Goal: Task Accomplishment & Management: Use online tool/utility

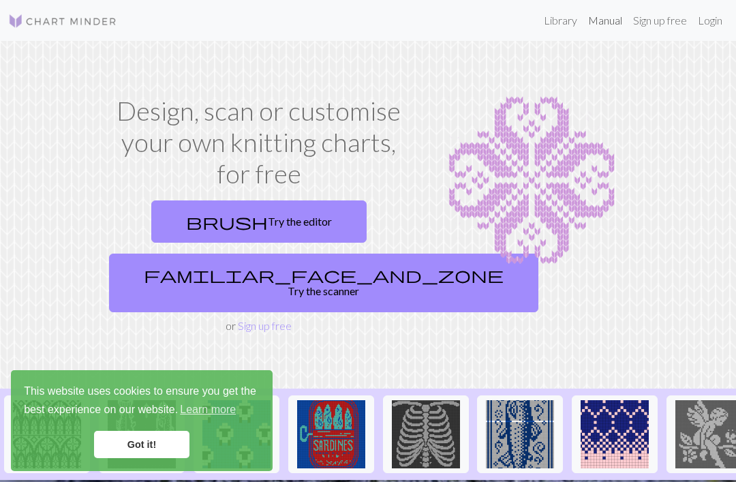
click at [596, 29] on link "Manual" at bounding box center [604, 20] width 45 height 27
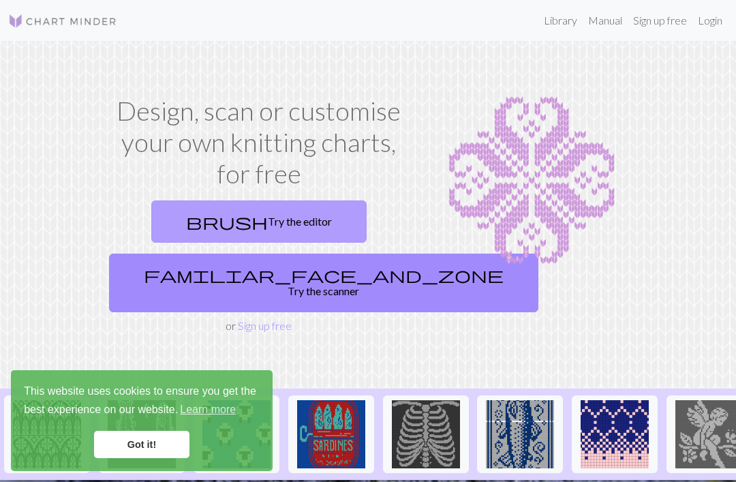
click at [308, 225] on link "brush Try the editor" at bounding box center [258, 221] width 215 height 42
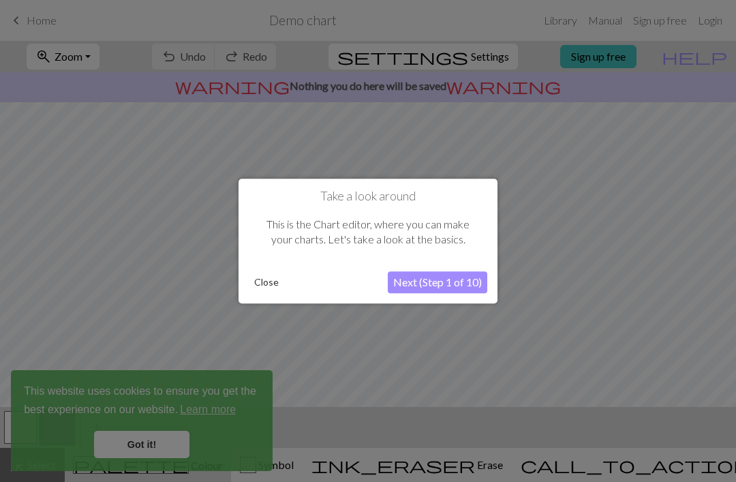
click at [474, 286] on button "Next (Step 1 of 10)" at bounding box center [437, 282] width 99 height 22
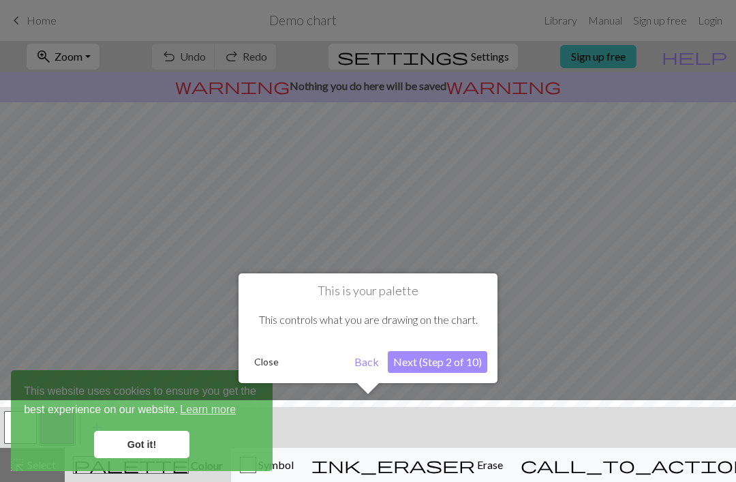
click at [443, 360] on button "Next (Step 2 of 10)" at bounding box center [437, 362] width 99 height 22
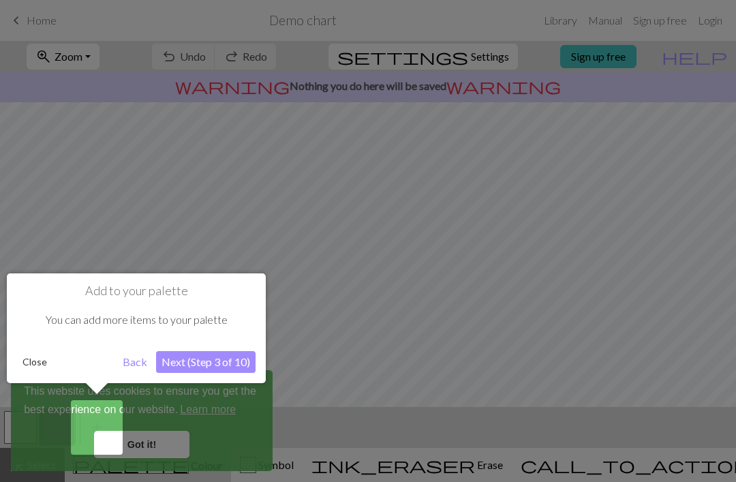
click at [242, 359] on button "Next (Step 3 of 10)" at bounding box center [205, 362] width 99 height 22
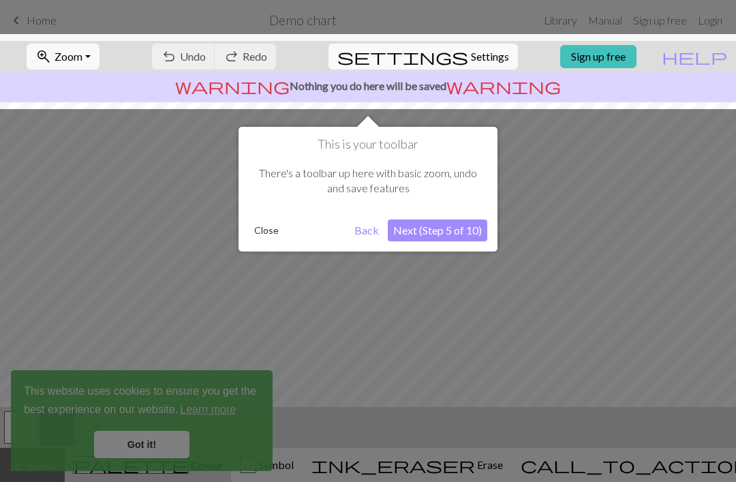
click at [472, 223] on button "Next (Step 5 of 10)" at bounding box center [437, 230] width 99 height 22
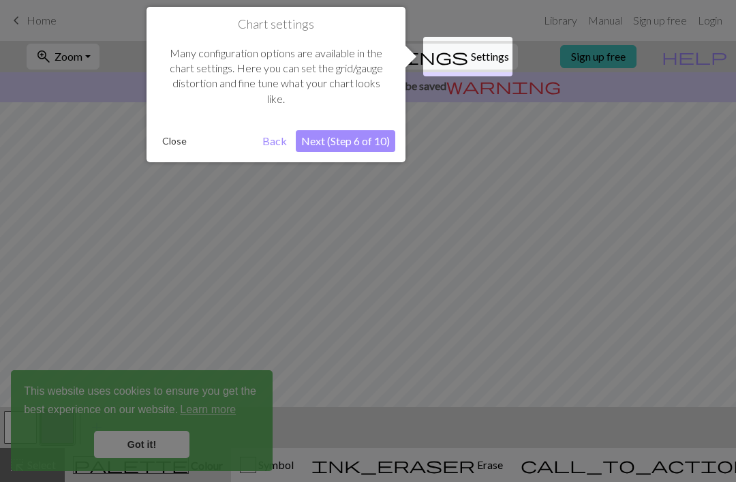
click at [381, 138] on button "Next (Step 6 of 10)" at bounding box center [345, 141] width 99 height 22
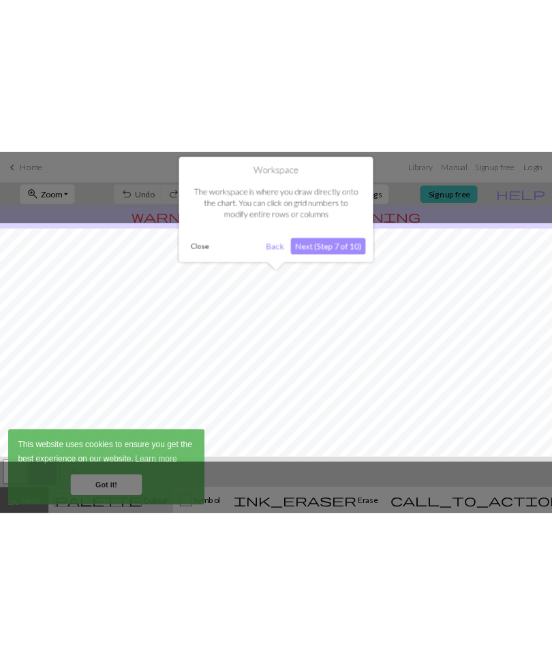
scroll to position [82, 0]
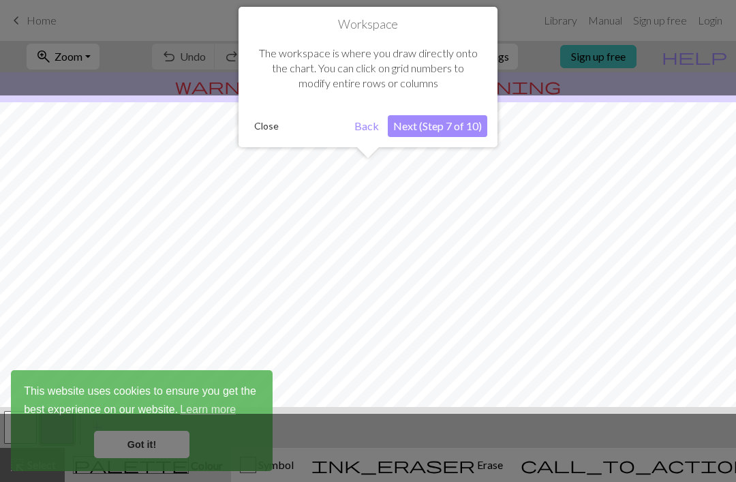
click at [465, 130] on button "Next (Step 7 of 10)" at bounding box center [437, 126] width 99 height 22
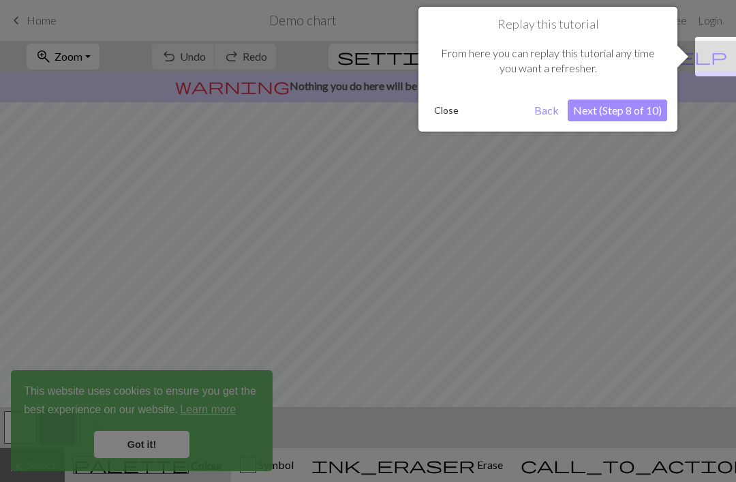
click at [637, 108] on button "Next (Step 8 of 10)" at bounding box center [616, 110] width 99 height 22
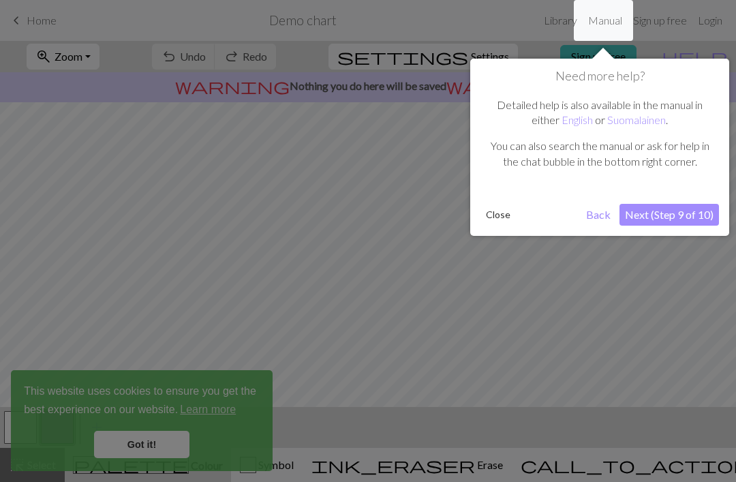
click at [696, 217] on button "Next (Step 9 of 10)" at bounding box center [668, 215] width 99 height 22
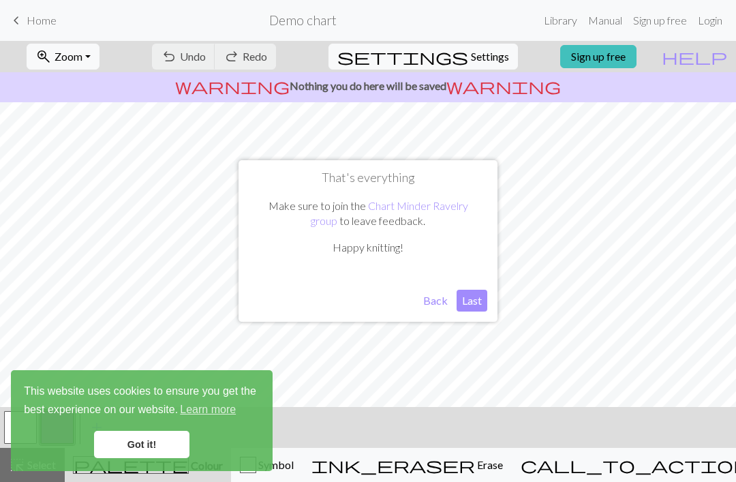
click at [477, 305] on button "Last" at bounding box center [471, 300] width 31 height 22
click at [144, 435] on link "Got it!" at bounding box center [141, 443] width 95 height 27
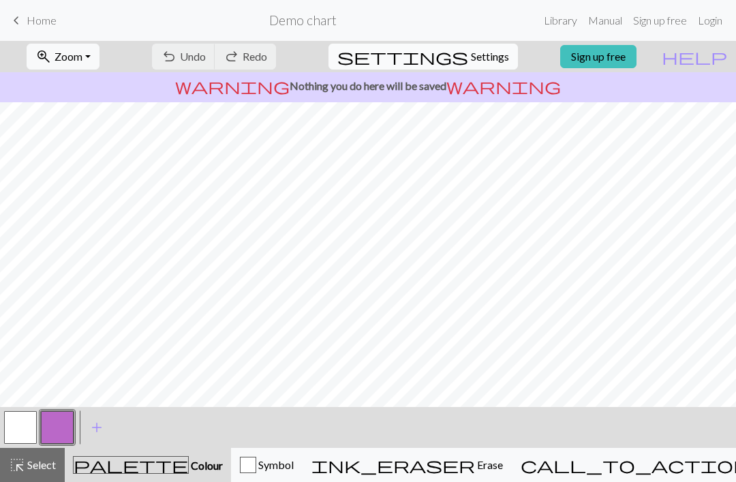
click at [489, 61] on span "Settings" at bounding box center [490, 56] width 38 height 16
select select "aran"
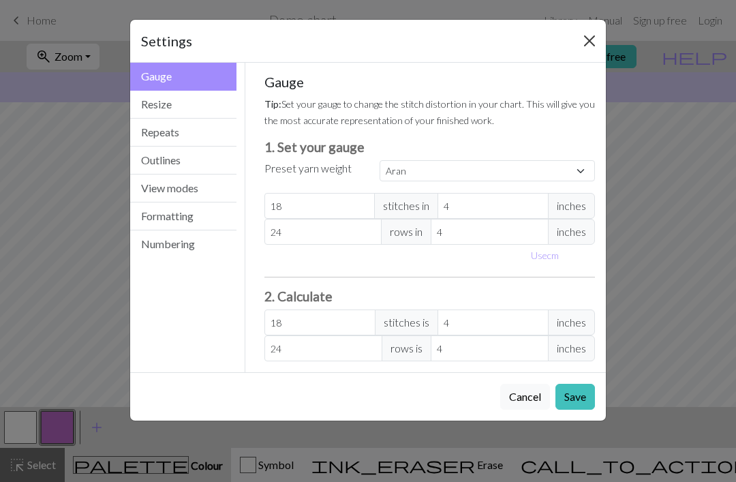
click at [588, 37] on button "Close" at bounding box center [589, 41] width 22 height 22
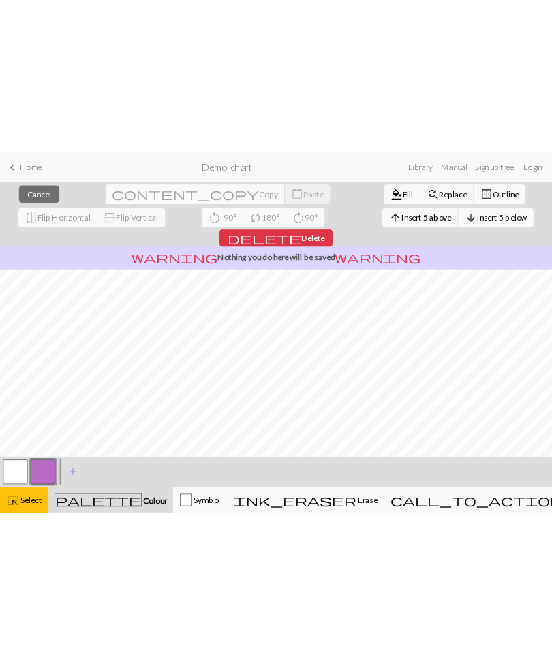
scroll to position [72, 0]
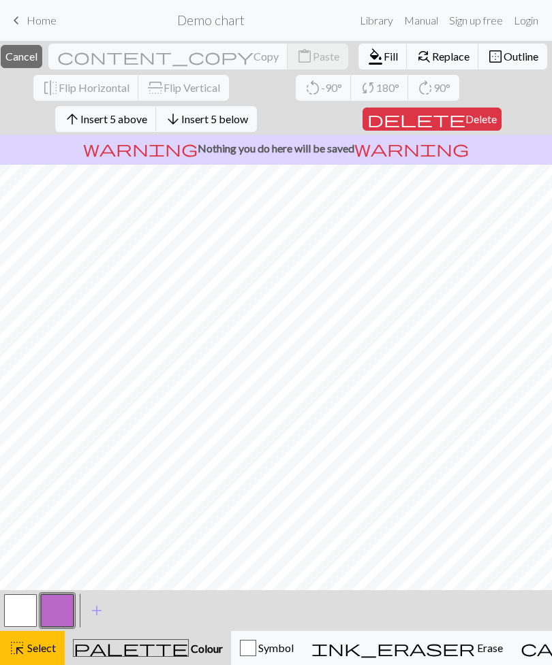
click at [469, 114] on span "Delete" at bounding box center [480, 118] width 31 height 13
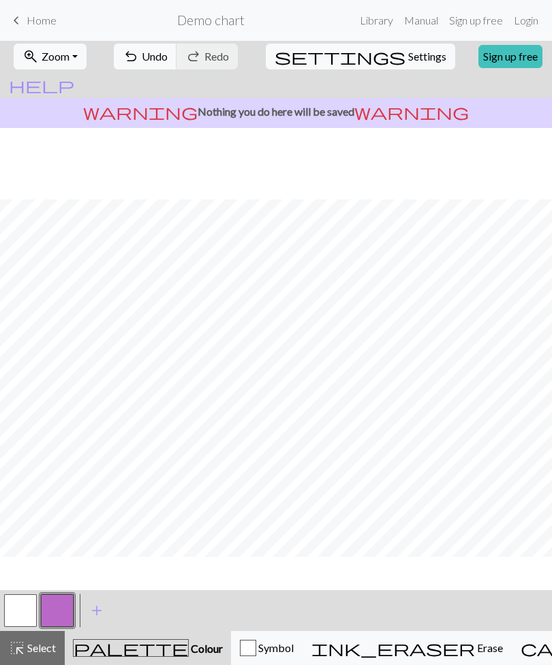
scroll to position [0, 0]
click at [46, 481] on span "Select" at bounding box center [40, 648] width 31 height 13
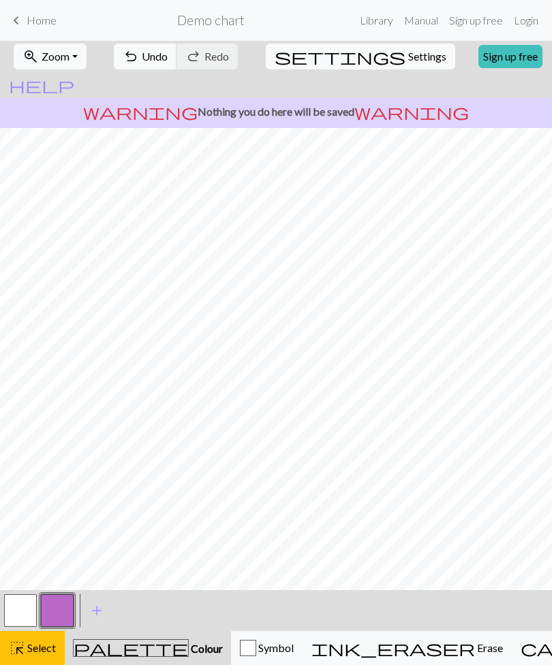
click at [35, 481] on div "highlight_alt Select Select" at bounding box center [32, 648] width 47 height 16
click at [385, 481] on button "ink_eraser Erase Erase" at bounding box center [406, 648] width 209 height 34
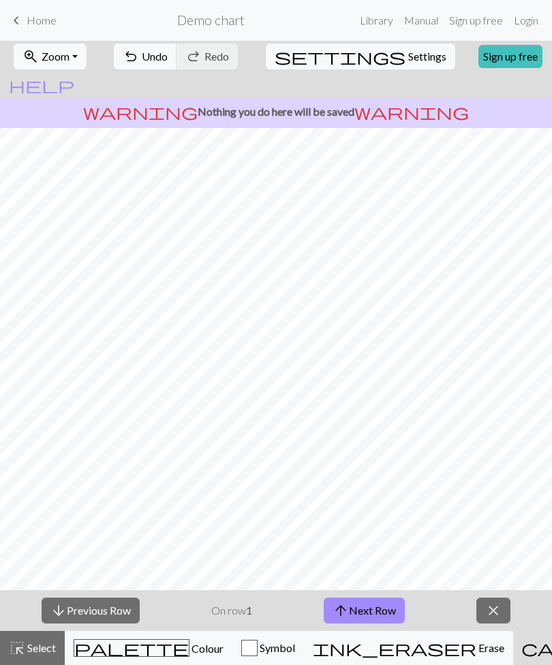
click at [505, 481] on button "close" at bounding box center [493, 611] width 34 height 26
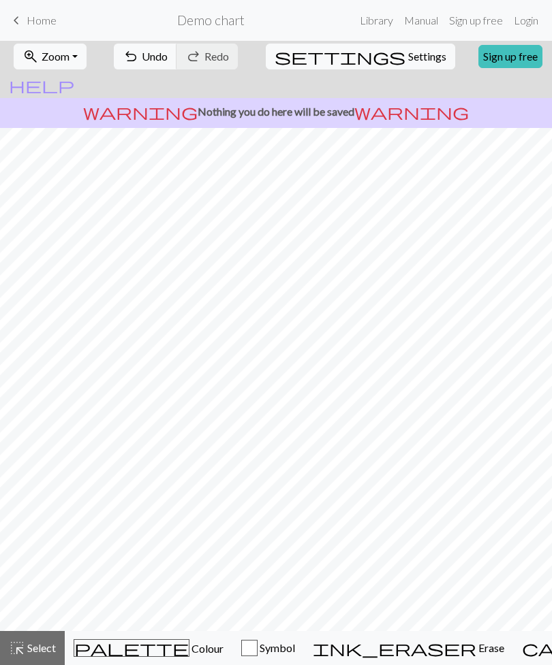
click at [478, 65] on link "Sign up free" at bounding box center [510, 56] width 64 height 23
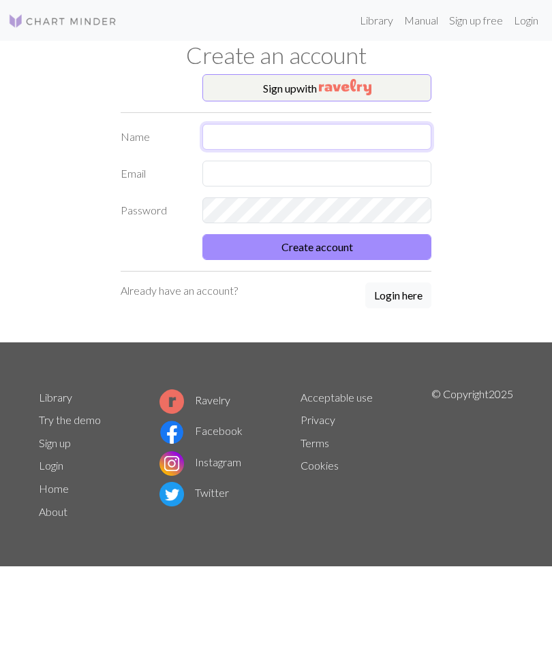
click at [407, 136] on input "text" at bounding box center [316, 137] width 229 height 26
type input "antia"
click at [311, 176] on input "text" at bounding box center [316, 174] width 229 height 26
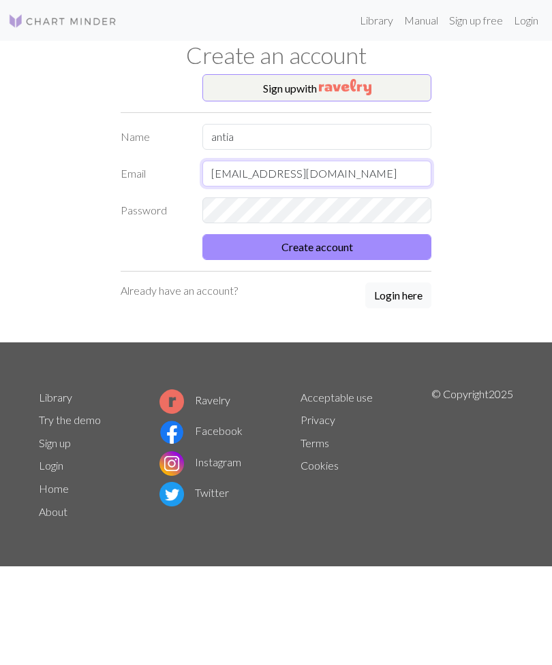
type input "[EMAIL_ADDRESS][DOMAIN_NAME]"
click at [409, 250] on button "Create account" at bounding box center [316, 247] width 229 height 26
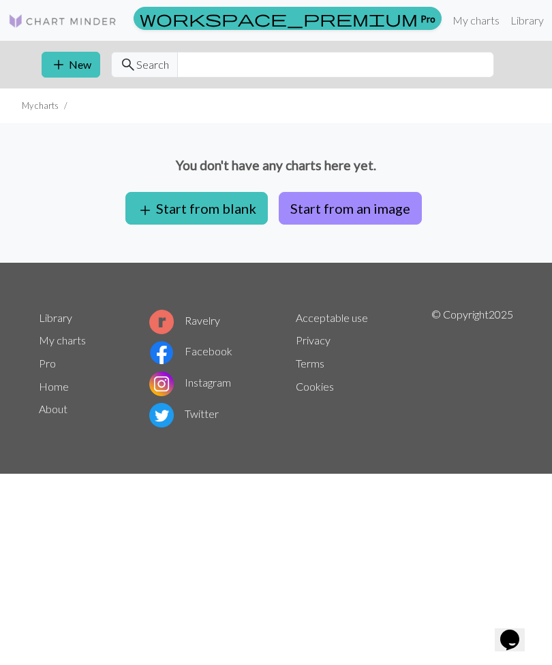
click at [385, 210] on button "Start from an image" at bounding box center [350, 208] width 143 height 33
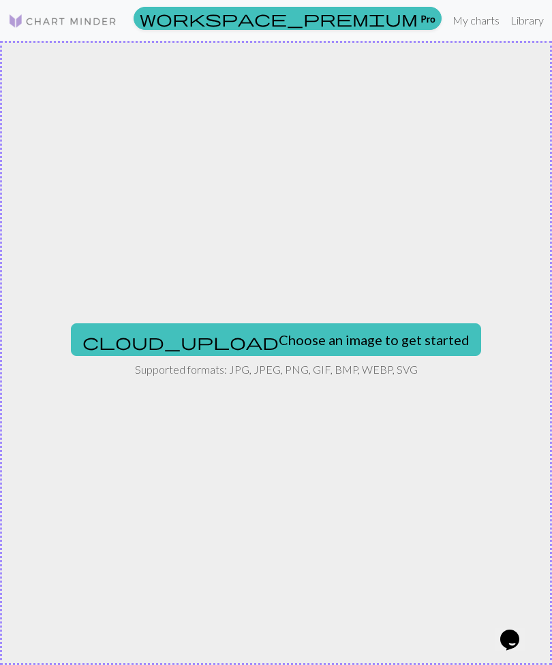
click at [369, 349] on button "cloud_upload Choose an image to get started" at bounding box center [276, 340] width 410 height 33
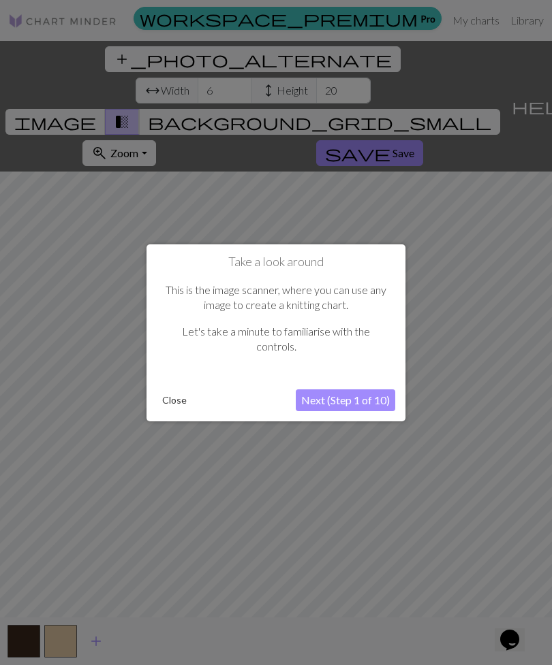
click at [381, 401] on button "Next (Step 1 of 10)" at bounding box center [345, 401] width 99 height 22
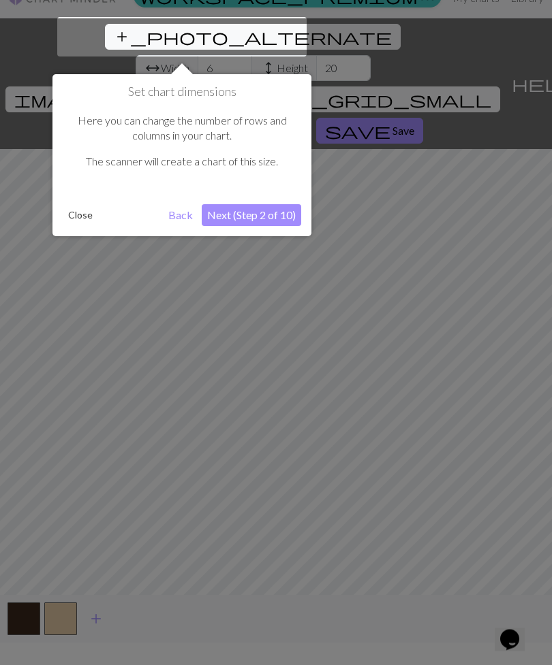
scroll to position [26, 0]
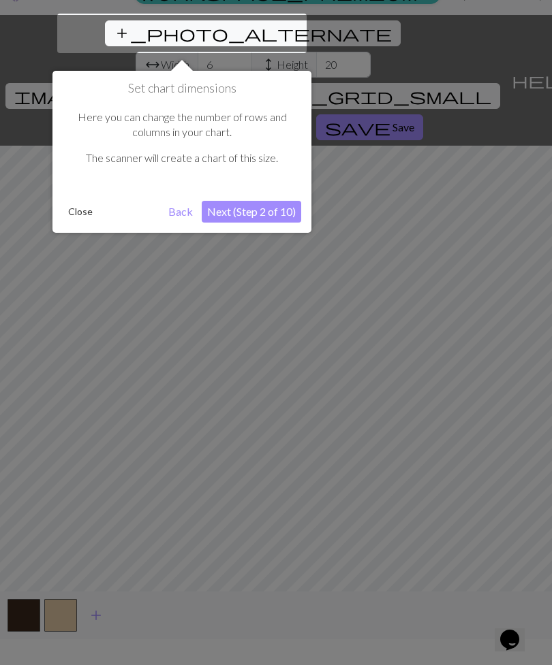
click at [285, 220] on button "Next (Step 2 of 10)" at bounding box center [251, 212] width 99 height 22
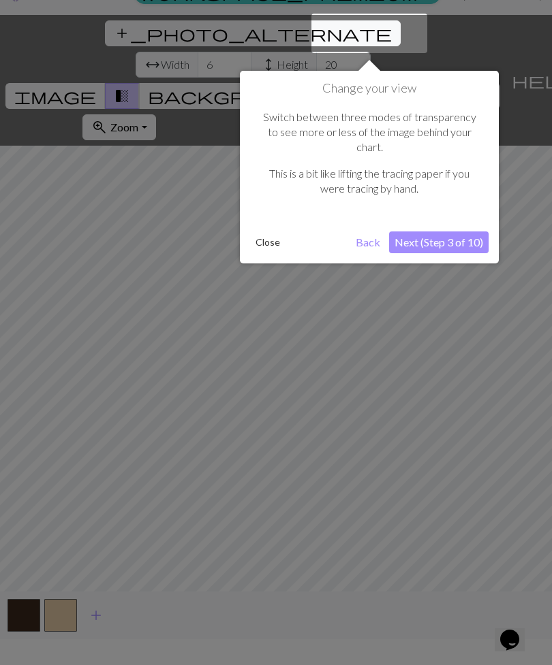
click at [461, 232] on button "Next (Step 3 of 10)" at bounding box center [438, 243] width 99 height 22
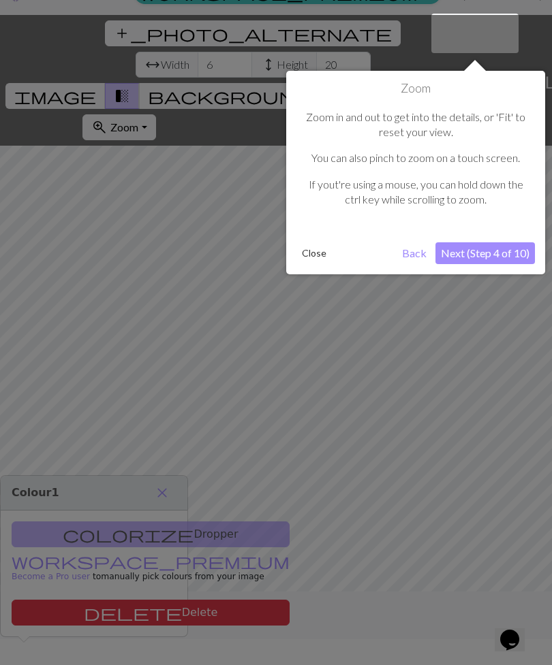
click at [488, 250] on button "Next (Step 4 of 10)" at bounding box center [484, 253] width 99 height 22
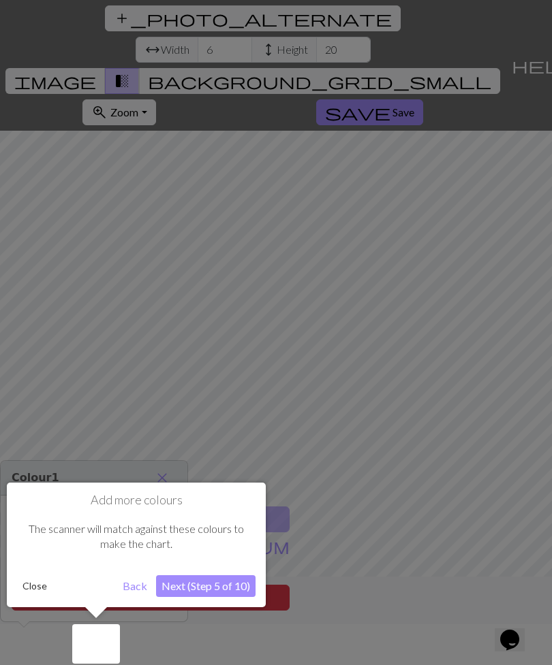
scroll to position [44, 0]
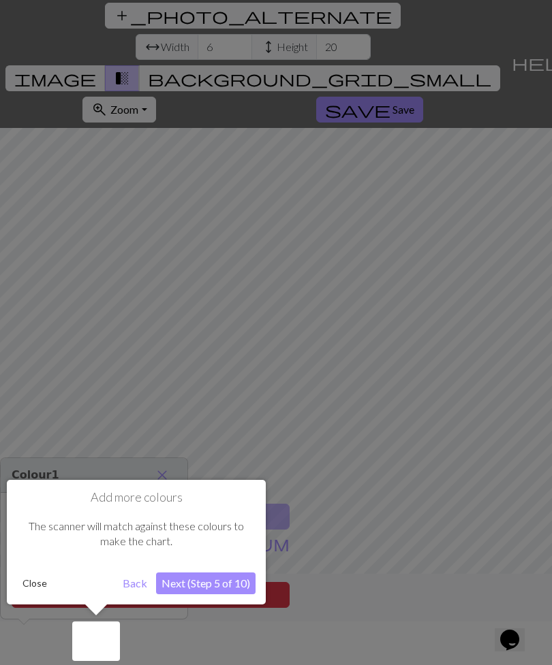
click at [235, 481] on button "Next (Step 5 of 10)" at bounding box center [205, 584] width 99 height 22
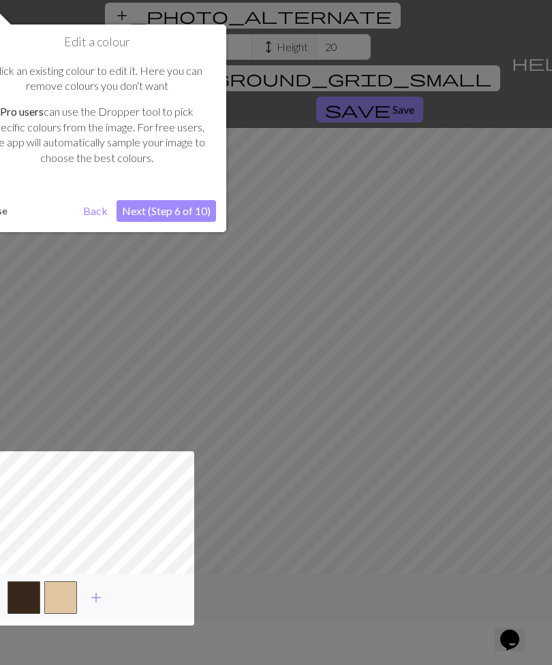
click at [199, 204] on button "Next (Step 6 of 10)" at bounding box center [165, 211] width 99 height 22
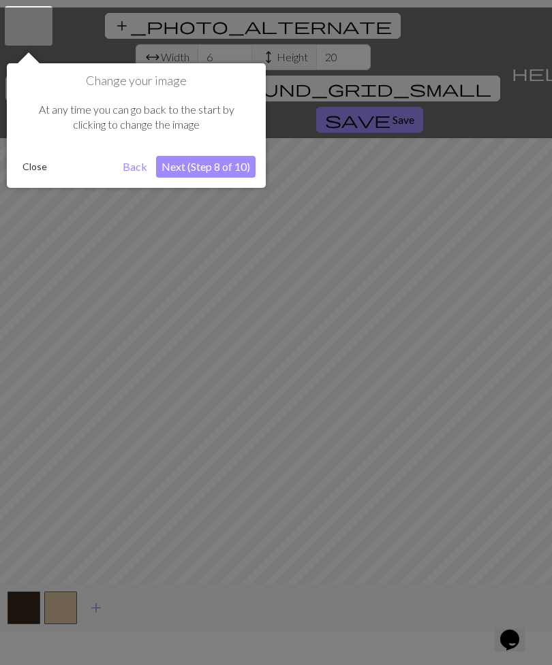
scroll to position [26, 0]
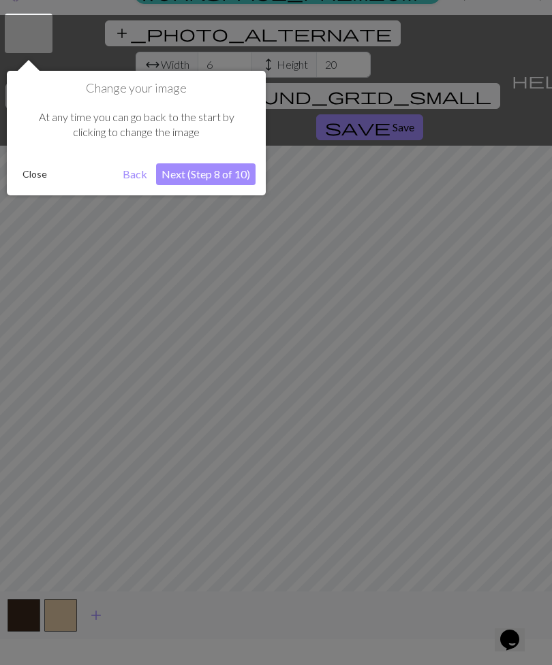
click at [229, 174] on button "Next (Step 8 of 10)" at bounding box center [205, 174] width 99 height 22
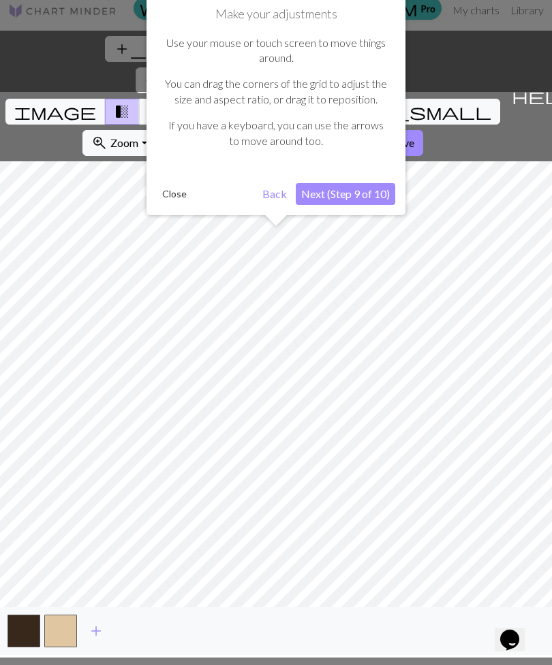
scroll to position [0, 0]
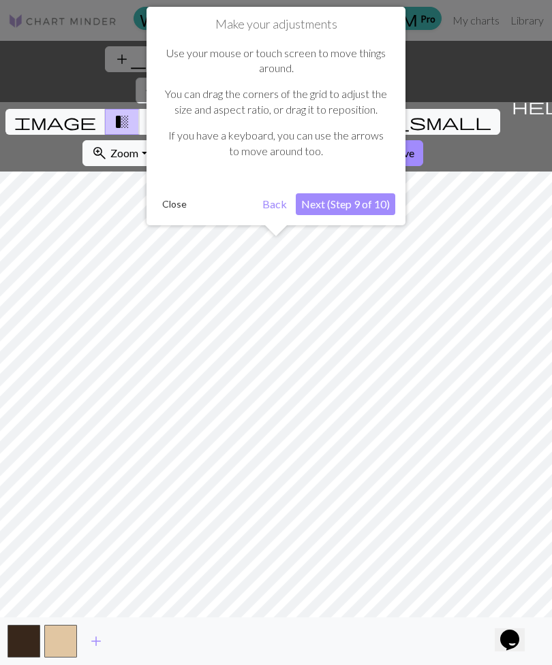
click at [384, 204] on button "Next (Step 9 of 10)" at bounding box center [345, 204] width 99 height 22
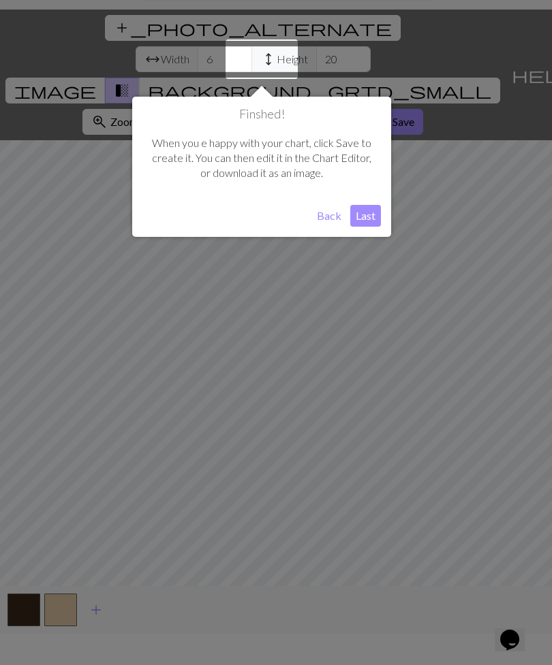
scroll to position [44, 0]
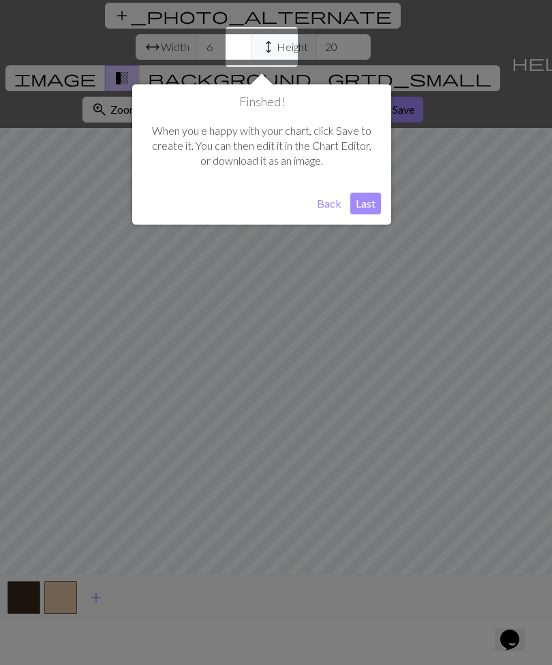
click at [370, 212] on button "Last" at bounding box center [365, 204] width 31 height 22
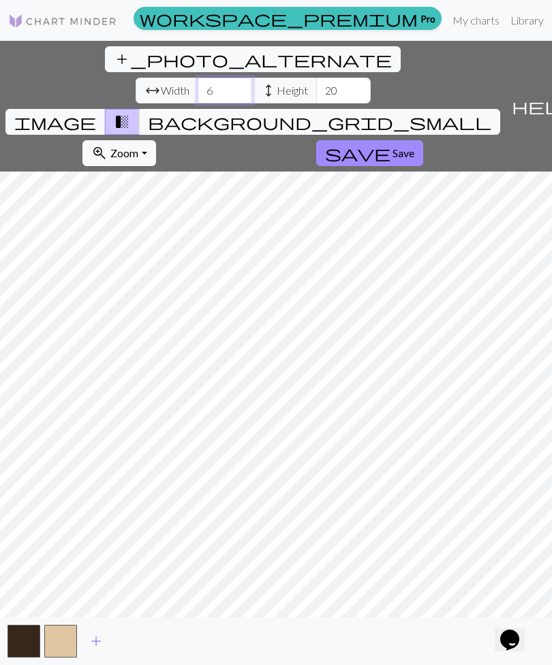
click at [198, 78] on input "6" at bounding box center [225, 91] width 54 height 26
click at [316, 78] on input "20" at bounding box center [343, 91] width 54 height 26
type input "2"
type input "9"
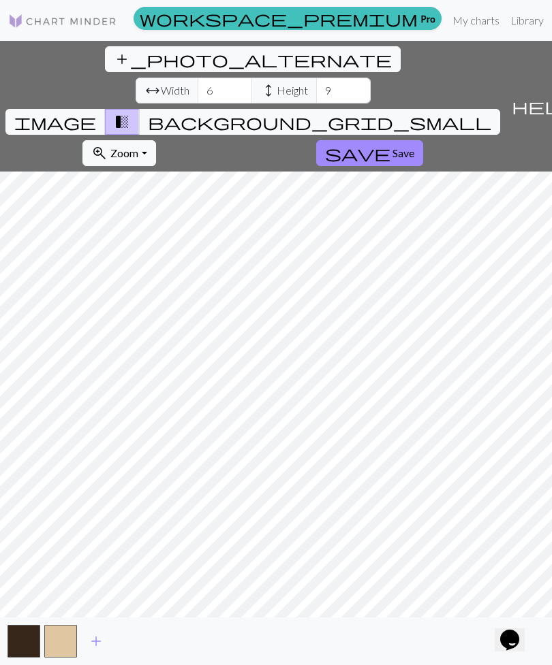
click at [537, 97] on span "help" at bounding box center [543, 106] width 65 height 19
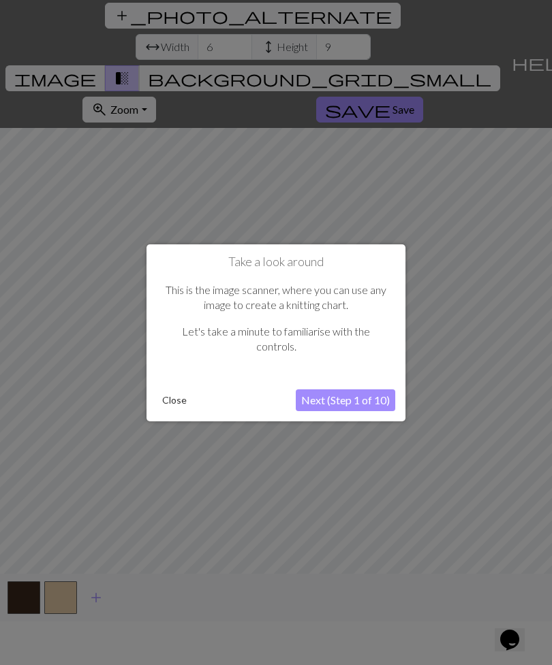
click at [360, 401] on button "Next (Step 1 of 10)" at bounding box center [345, 401] width 99 height 22
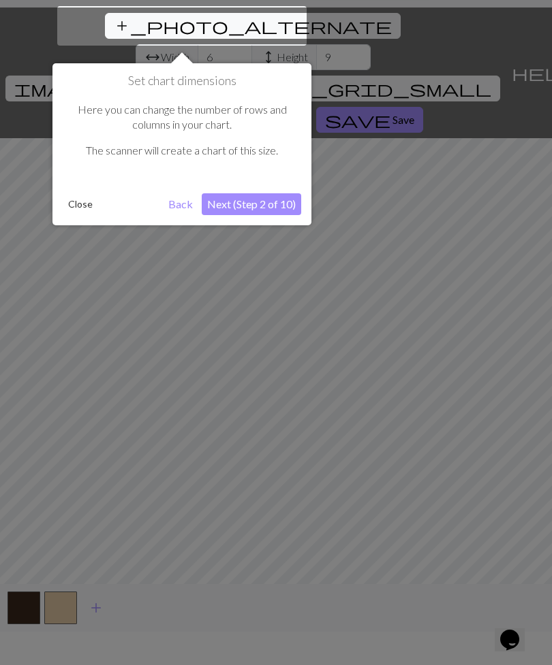
scroll to position [26, 0]
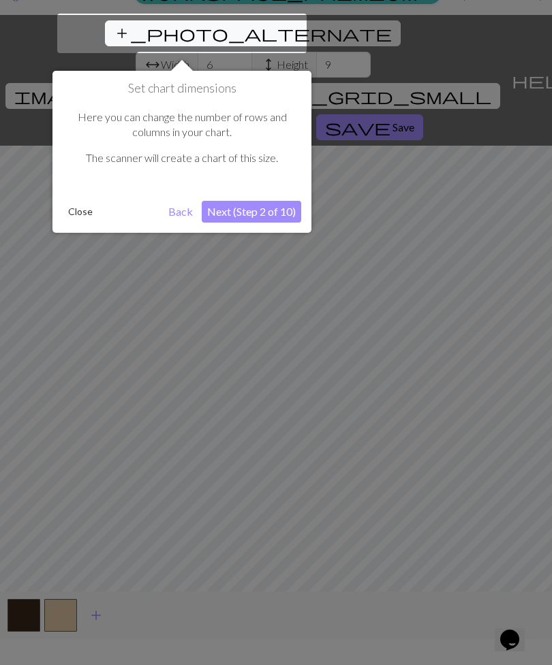
click at [78, 207] on button "Close" at bounding box center [80, 212] width 35 height 20
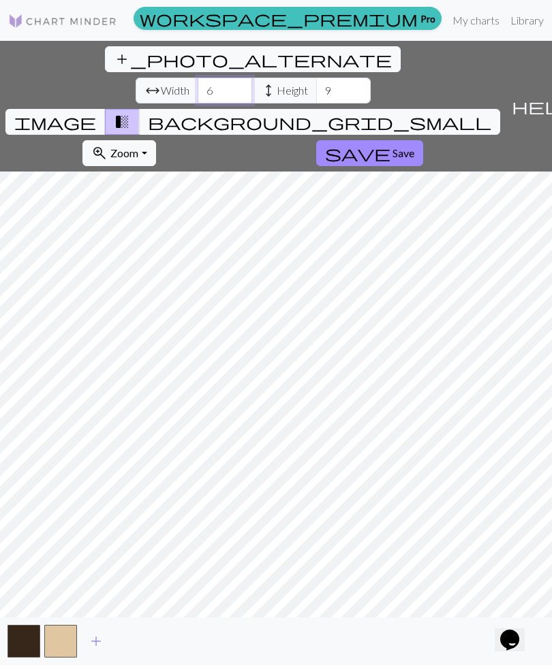
click at [198, 78] on input "6" at bounding box center [225, 91] width 54 height 26
type input "5"
type input "2"
click at [407, 112] on span "background_grid_small" at bounding box center [319, 121] width 343 height 19
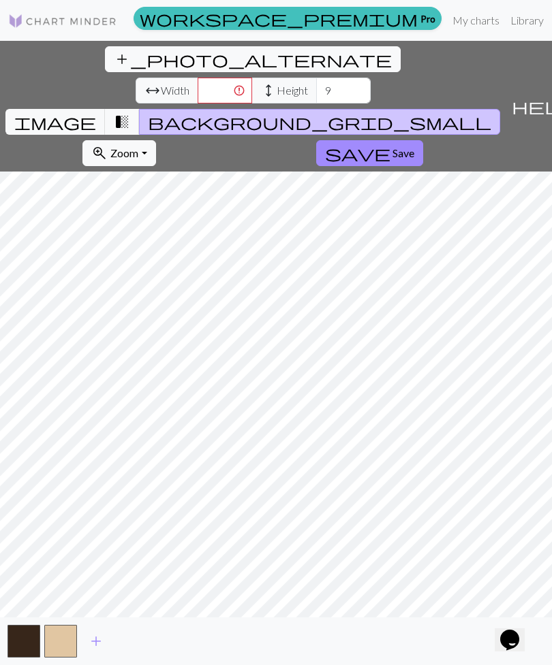
click at [96, 112] on span "image" at bounding box center [55, 121] width 82 height 19
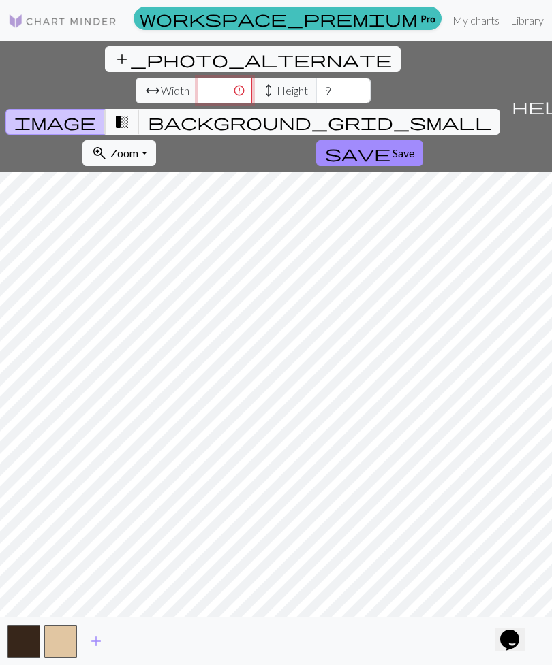
click at [198, 78] on input "number" at bounding box center [225, 91] width 54 height 26
type input "25"
click at [161, 82] on span "Width" at bounding box center [175, 90] width 29 height 16
click at [198, 78] on input "25" at bounding box center [225, 91] width 54 height 26
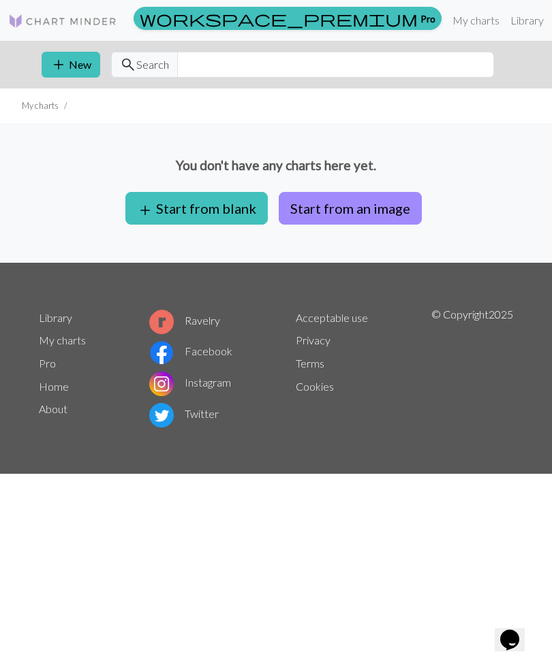
click at [381, 211] on button "Start from an image" at bounding box center [350, 208] width 143 height 33
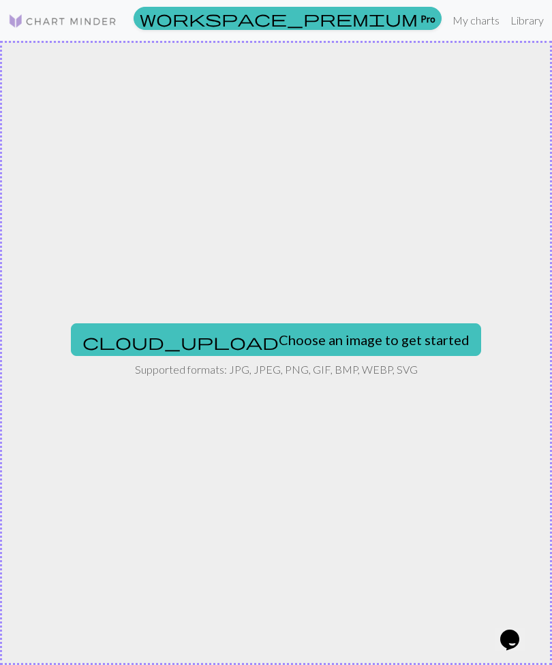
click at [362, 327] on button "cloud_upload Choose an image to get started" at bounding box center [276, 340] width 410 height 33
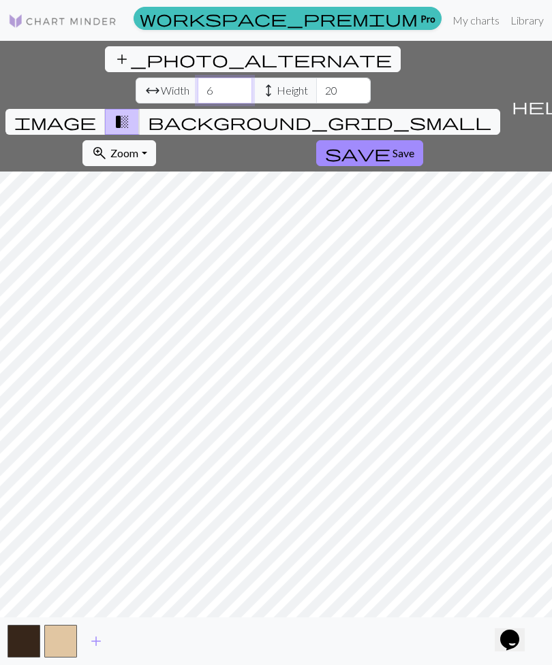
click at [198, 78] on input "6" at bounding box center [225, 91] width 54 height 26
type input "1"
type input "25"
click at [316, 78] on input "20" at bounding box center [343, 91] width 54 height 26
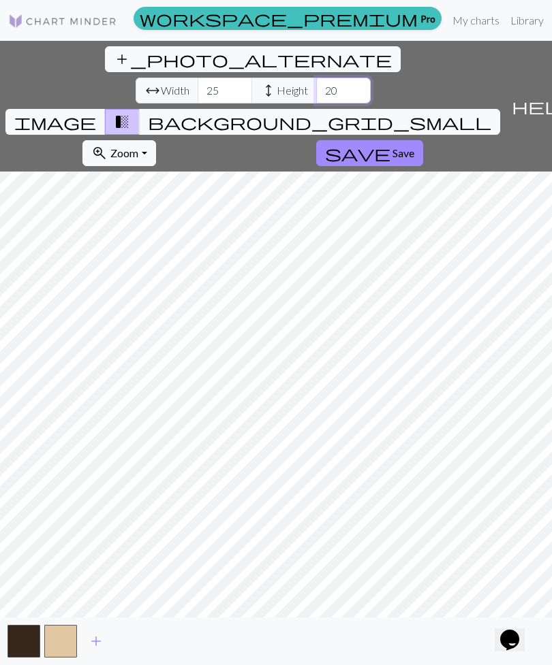
type input "2"
type input "3"
type input "4"
type input "5"
type input "65"
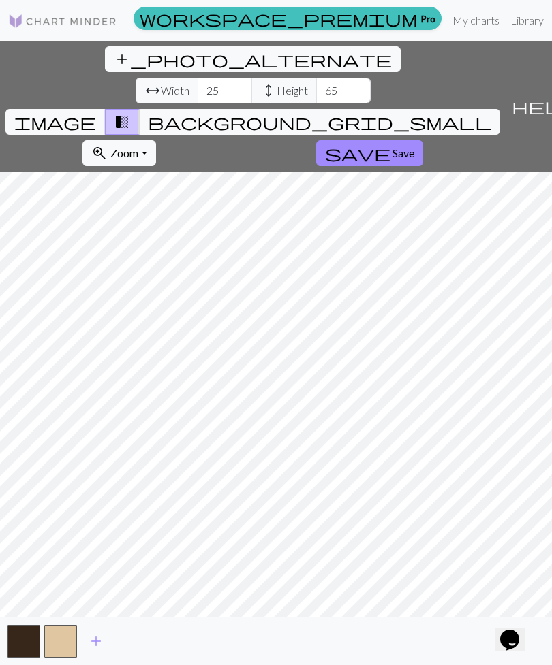
click at [155, 140] on button "zoom_in Zoom Zoom" at bounding box center [118, 153] width 73 height 26
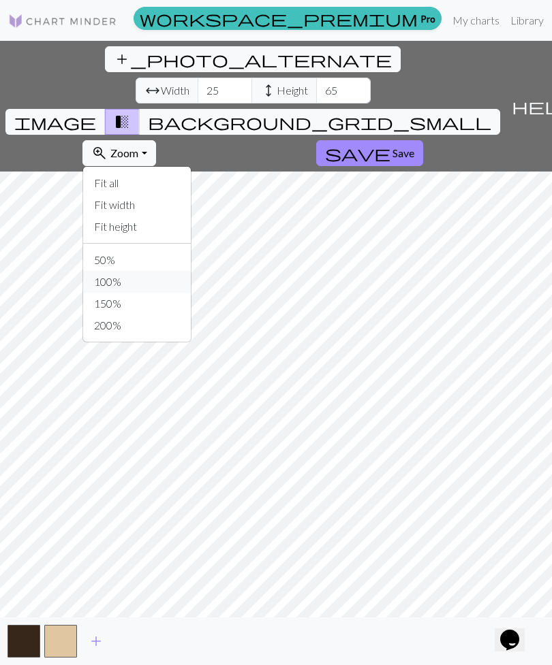
click at [191, 271] on button "100%" at bounding box center [137, 282] width 108 height 22
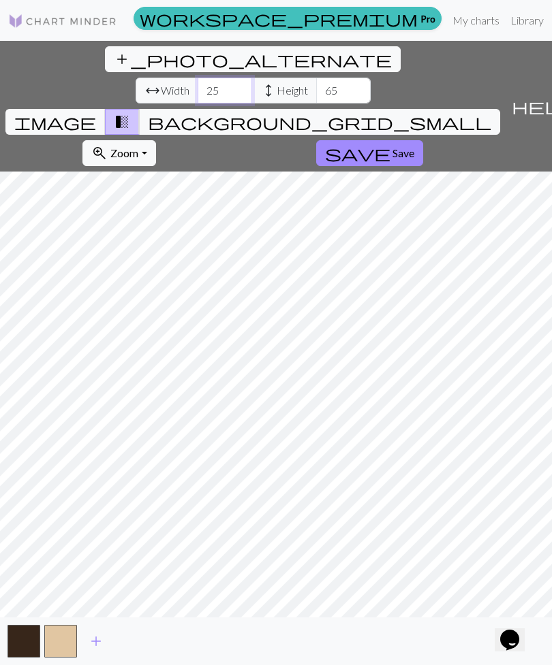
click at [198, 78] on input "25" at bounding box center [225, 91] width 54 height 26
type input "28"
click at [316, 78] on input "65" at bounding box center [343, 91] width 54 height 26
type input "6"
type input "75"
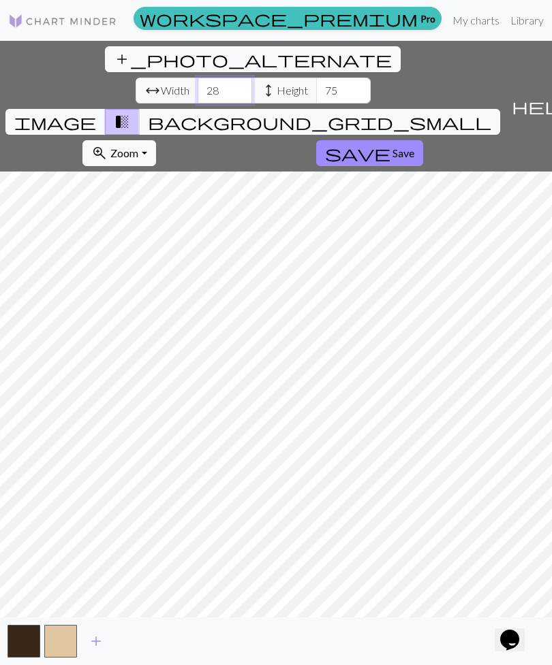
click at [198, 78] on input "28" at bounding box center [225, 91] width 54 height 26
type input "26"
click at [106, 109] on button "image" at bounding box center [55, 122] width 100 height 26
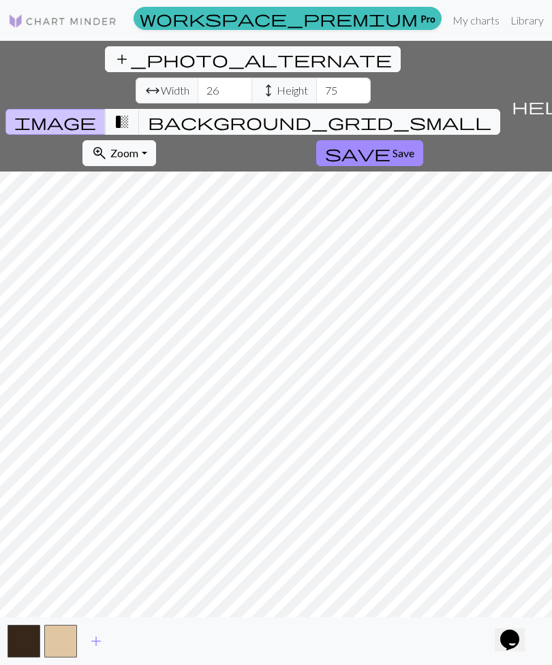
click at [408, 112] on span "background_grid_small" at bounding box center [319, 121] width 343 height 19
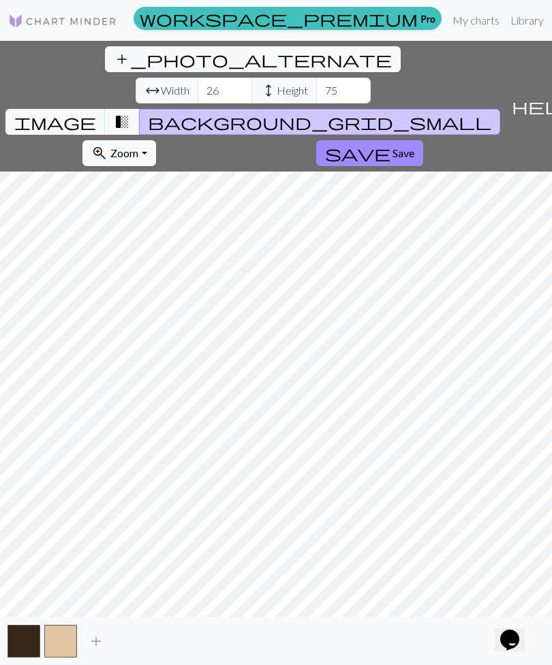
click at [140, 109] on button "transition_fade" at bounding box center [122, 122] width 35 height 26
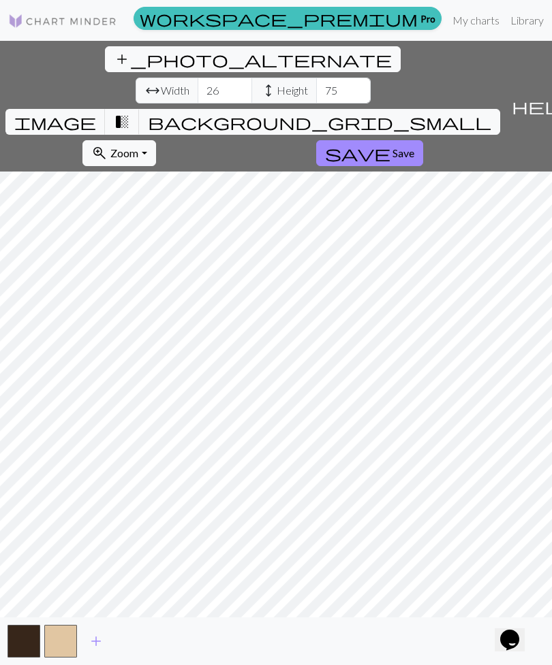
click at [130, 112] on span "transition_fade" at bounding box center [122, 121] width 16 height 19
click at [96, 112] on span "image" at bounding box center [55, 121] width 82 height 19
click at [130, 112] on span "transition_fade" at bounding box center [122, 121] width 16 height 19
click at [417, 109] on button "background_grid_small" at bounding box center [319, 122] width 361 height 26
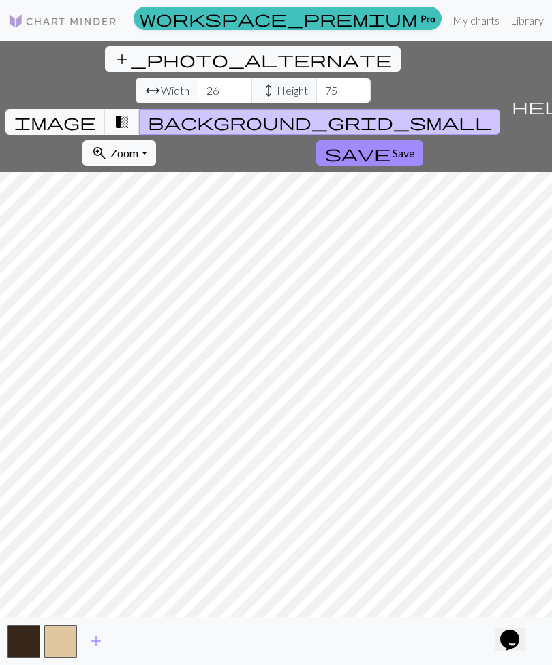
click at [96, 112] on span "image" at bounding box center [55, 121] width 82 height 19
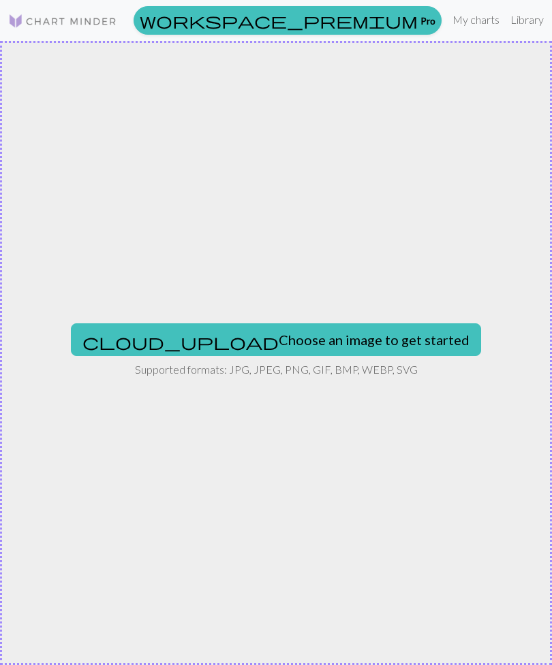
click at [358, 351] on button "cloud_upload Choose an image to get started" at bounding box center [276, 340] width 410 height 33
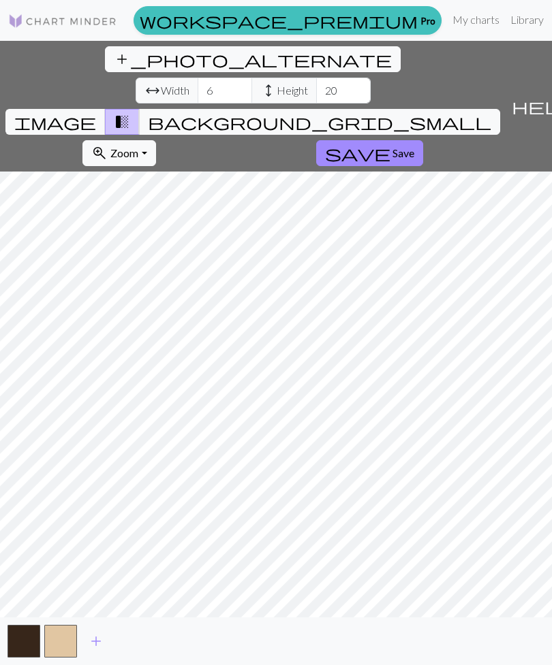
click at [548, 83] on button "help Show me around" at bounding box center [544, 106] width 78 height 131
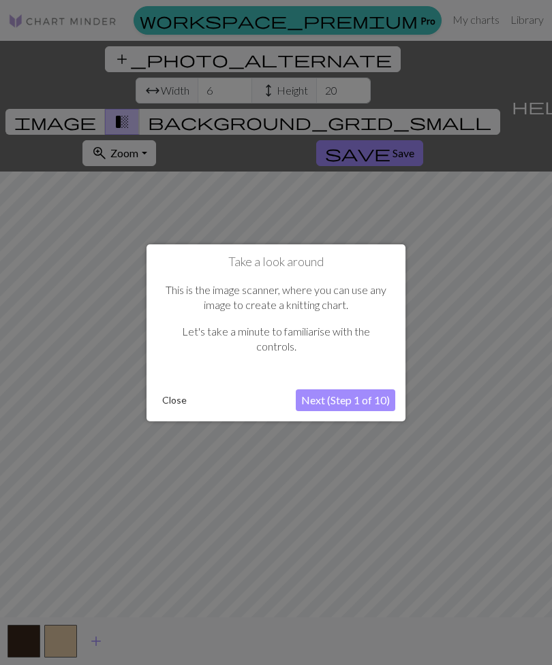
click at [371, 395] on button "Next (Step 1 of 10)" at bounding box center [345, 401] width 99 height 22
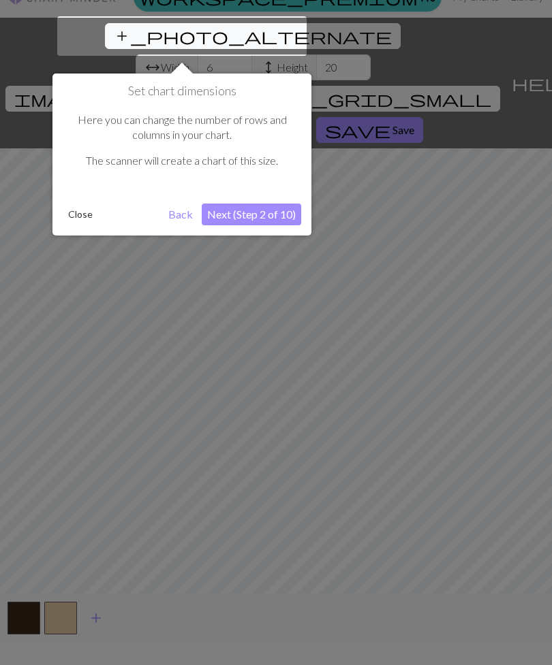
scroll to position [26, 0]
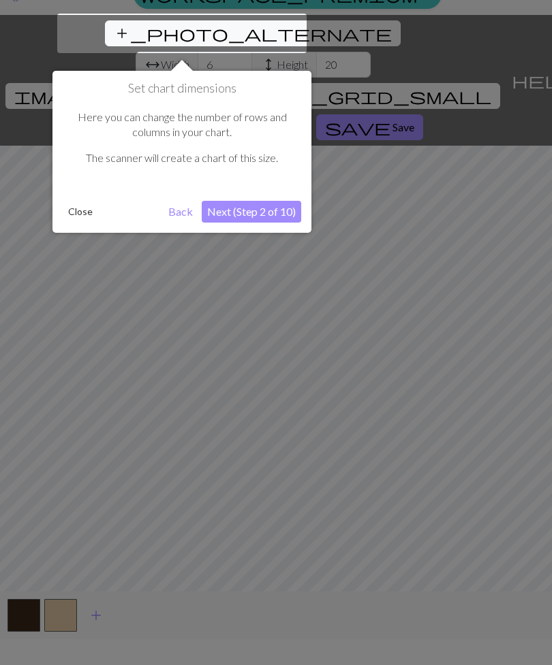
click at [281, 214] on button "Next (Step 2 of 10)" at bounding box center [251, 212] width 99 height 22
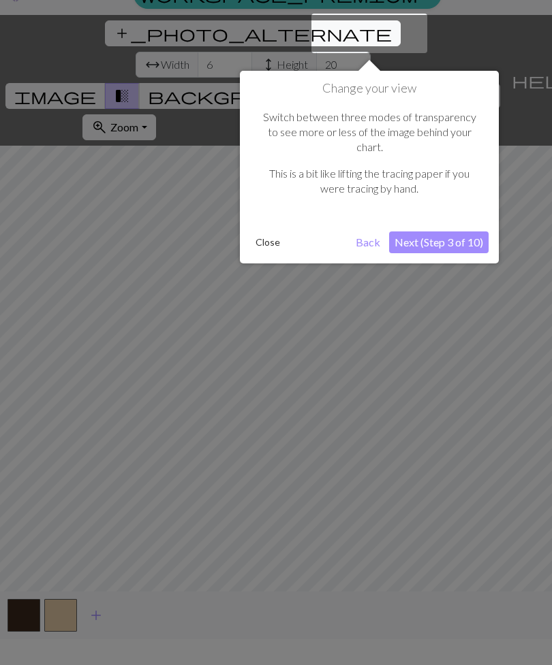
click at [276, 232] on button "Close" at bounding box center [267, 242] width 35 height 20
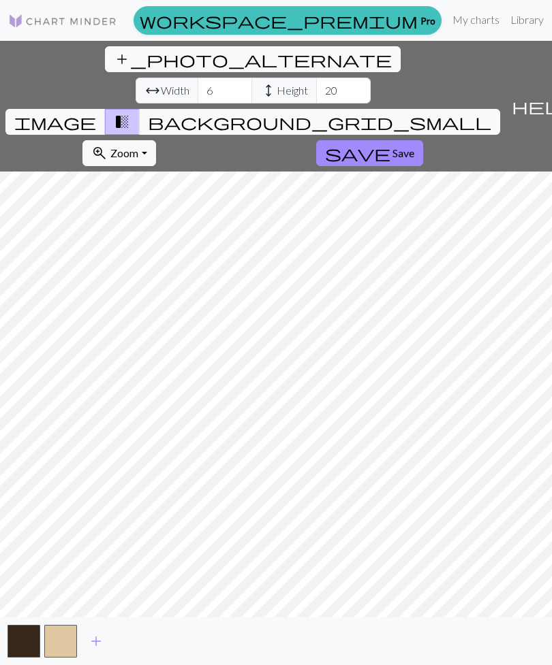
click at [94, 651] on span "add" at bounding box center [96, 641] width 16 height 19
click at [136, 651] on span "add" at bounding box center [133, 641] width 16 height 19
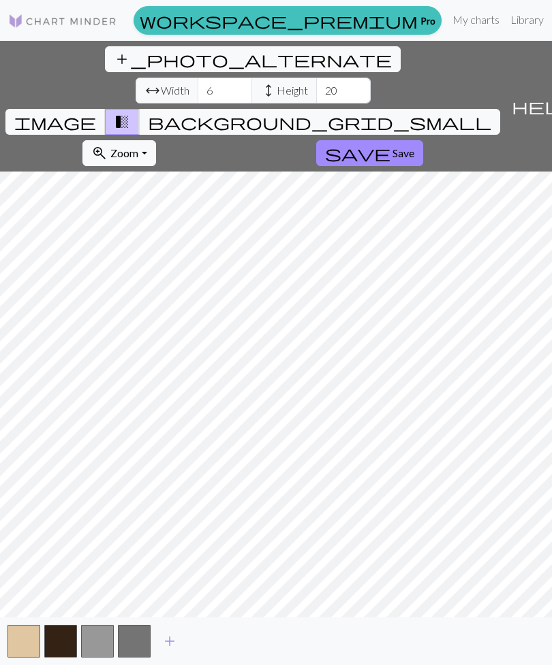
click at [96, 112] on span "image" at bounding box center [55, 121] width 82 height 19
click at [105, 658] on button "button" at bounding box center [97, 641] width 33 height 33
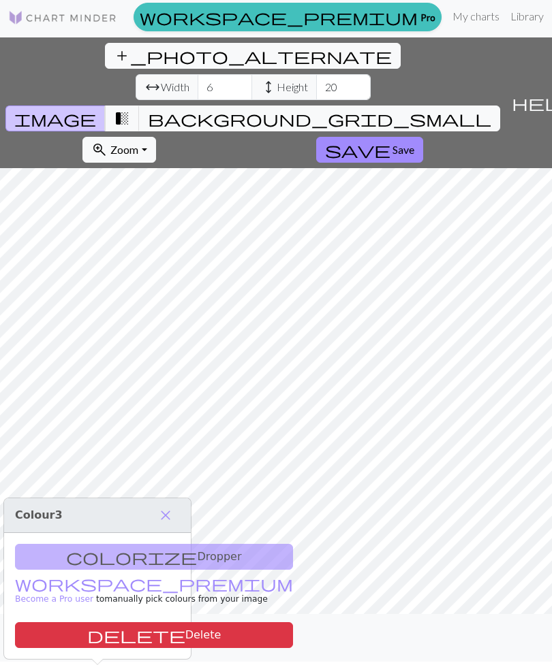
click at [155, 533] on div "colorize Dropper workspace_premium Become a Pro user to manually pick colours f…" at bounding box center [97, 596] width 187 height 126
click at [132, 623] on button "delete Delete" at bounding box center [154, 636] width 278 height 26
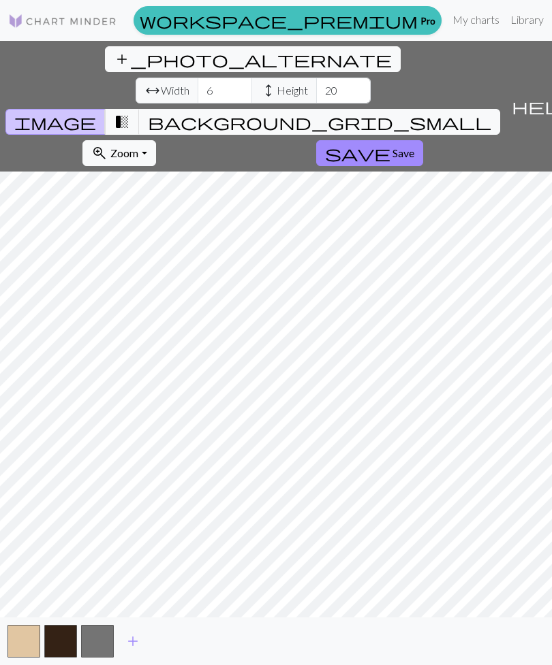
click at [106, 654] on button "button" at bounding box center [97, 641] width 33 height 33
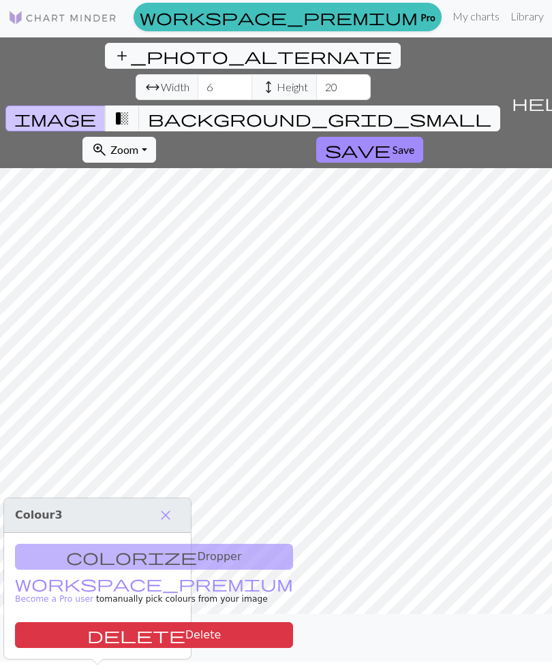
click at [147, 623] on button "delete Delete" at bounding box center [154, 636] width 278 height 26
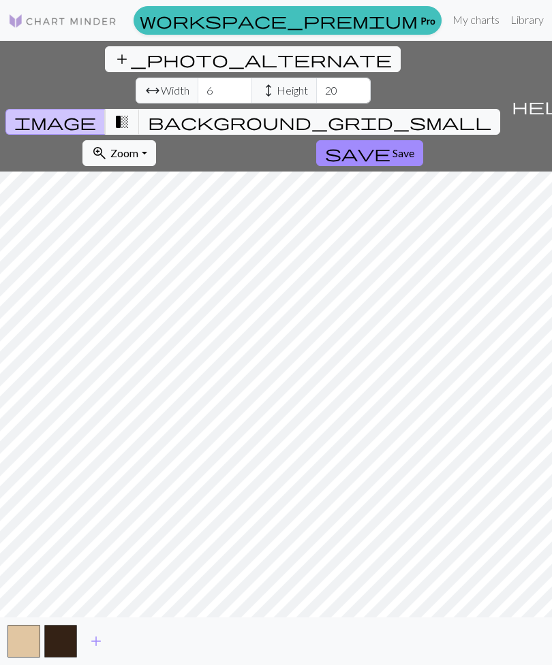
click at [102, 651] on span "add" at bounding box center [96, 641] width 16 height 19
click at [104, 657] on button "button" at bounding box center [97, 641] width 33 height 33
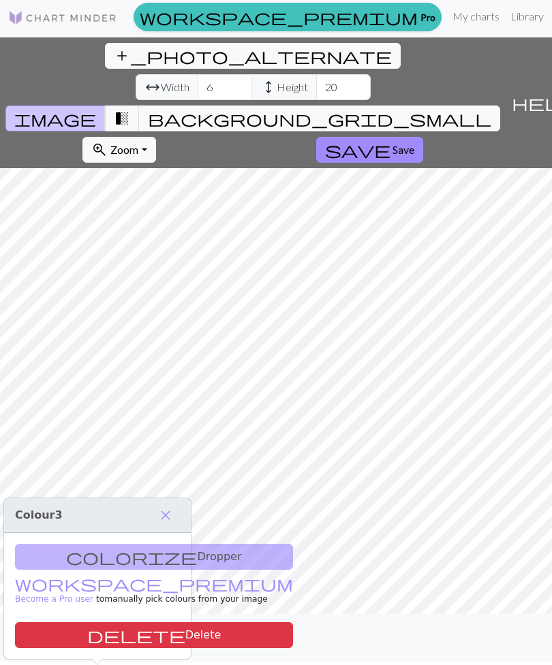
click at [106, 655] on button "button" at bounding box center [97, 638] width 33 height 33
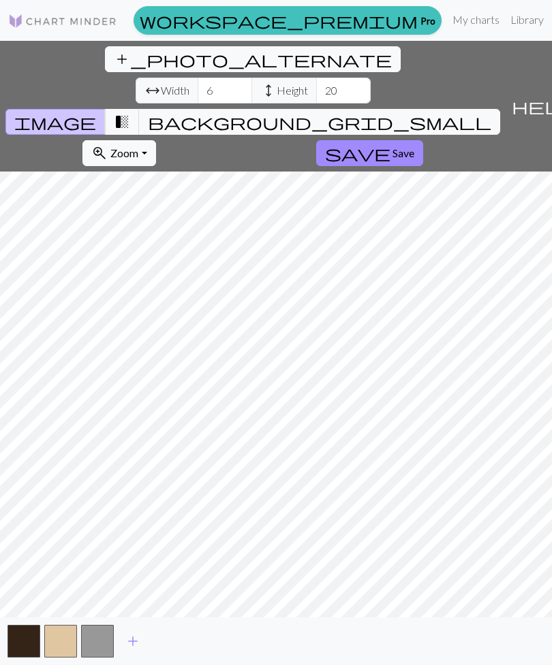
click at [101, 656] on button "button" at bounding box center [97, 641] width 33 height 33
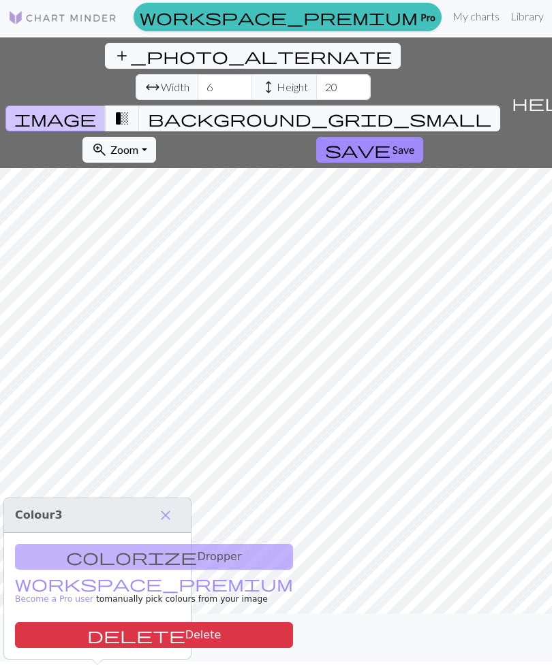
click at [147, 623] on button "delete Delete" at bounding box center [154, 636] width 278 height 26
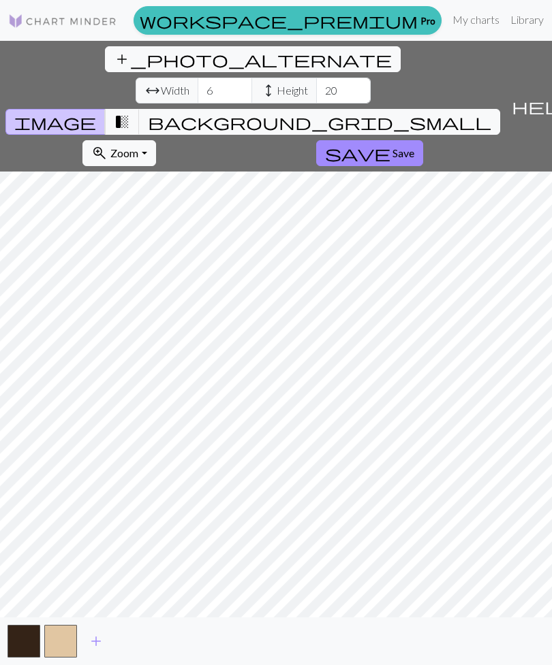
click at [533, 97] on span "help" at bounding box center [543, 106] width 65 height 19
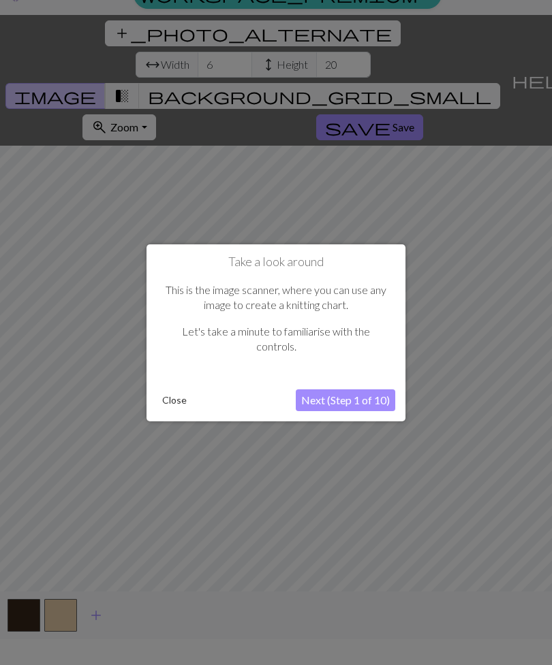
click at [360, 400] on button "Next (Step 1 of 10)" at bounding box center [345, 401] width 99 height 22
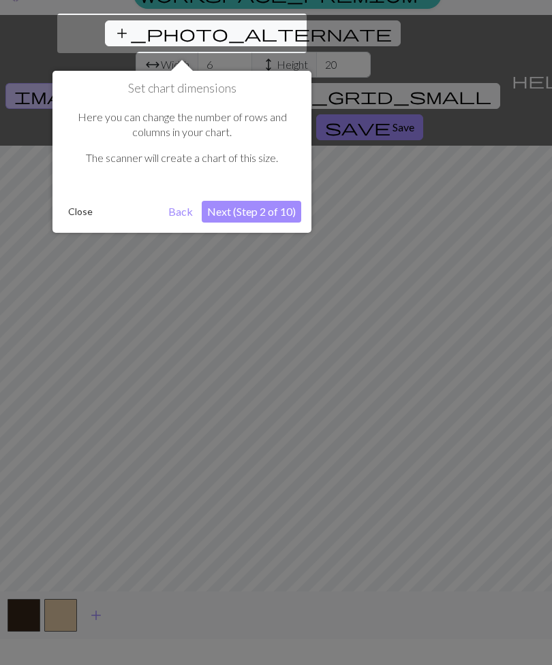
click at [279, 206] on button "Next (Step 2 of 10)" at bounding box center [251, 212] width 99 height 22
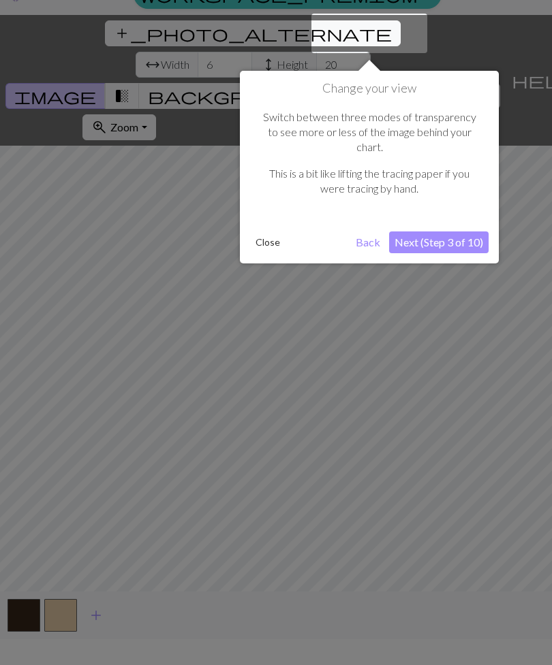
click at [455, 232] on button "Next (Step 3 of 10)" at bounding box center [438, 243] width 99 height 22
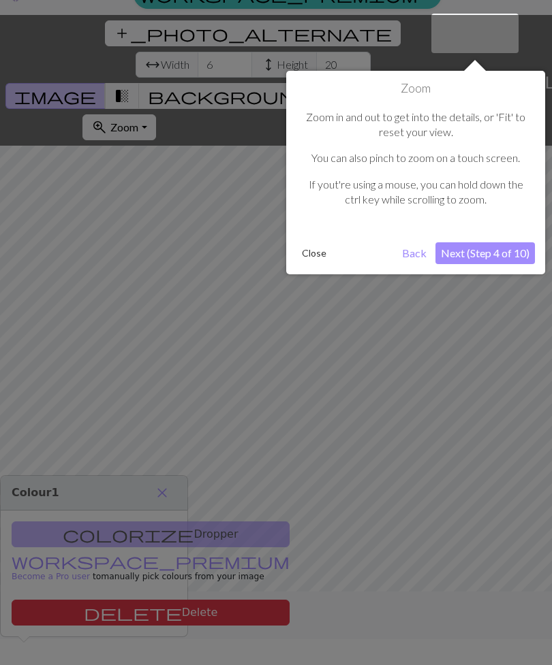
click at [489, 252] on button "Next (Step 4 of 10)" at bounding box center [484, 253] width 99 height 22
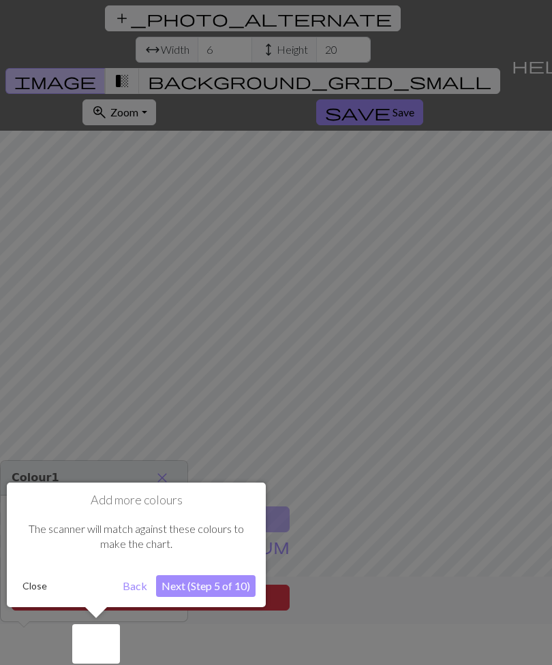
scroll to position [44, 0]
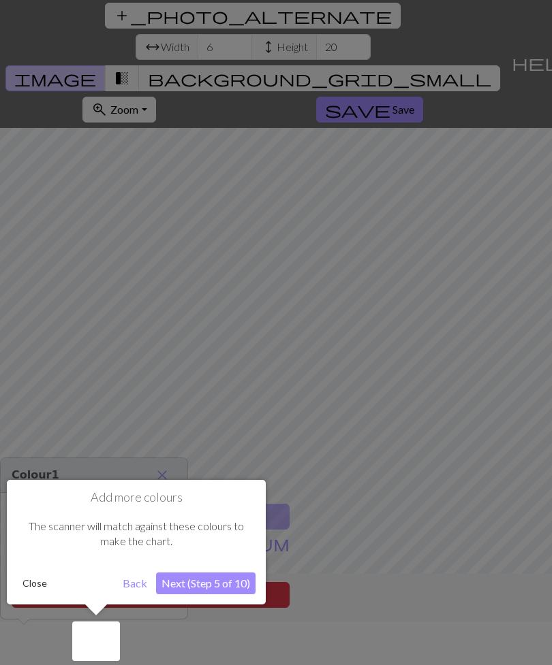
click at [139, 590] on button "Back" at bounding box center [134, 584] width 35 height 22
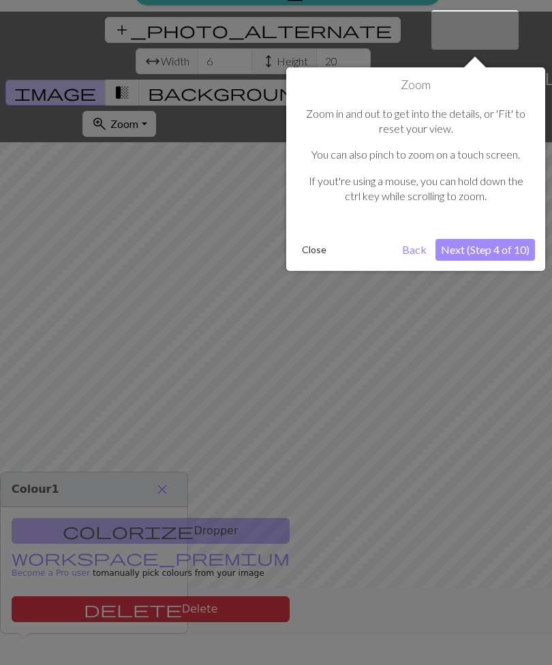
scroll to position [26, 0]
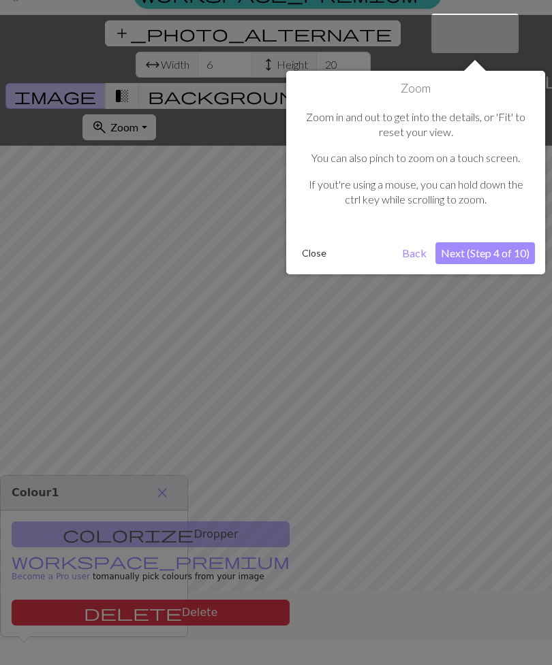
click at [323, 245] on button "Close" at bounding box center [313, 253] width 35 height 20
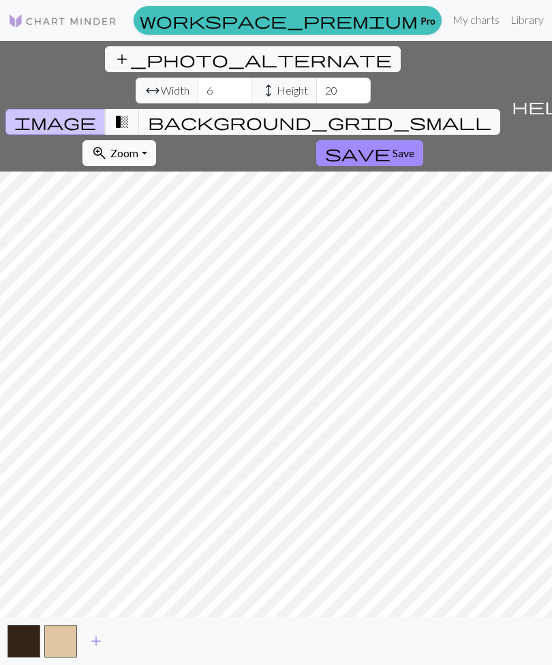
click at [102, 651] on span "add" at bounding box center [96, 641] width 16 height 19
click at [131, 651] on span "add" at bounding box center [133, 641] width 16 height 19
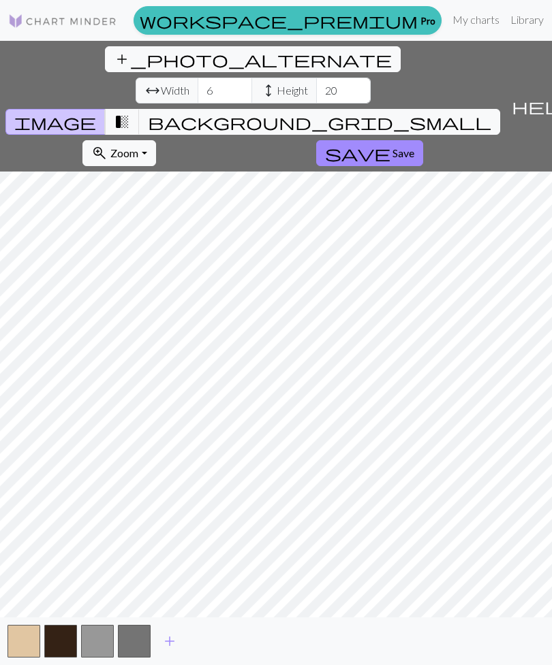
click at [158, 655] on button "add" at bounding box center [170, 642] width 34 height 26
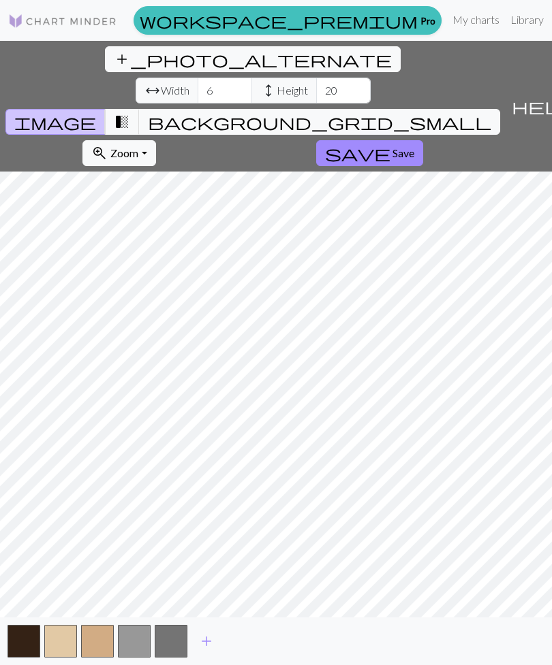
click at [195, 655] on button "add" at bounding box center [206, 642] width 34 height 26
click at [240, 651] on span "add" at bounding box center [243, 641] width 16 height 19
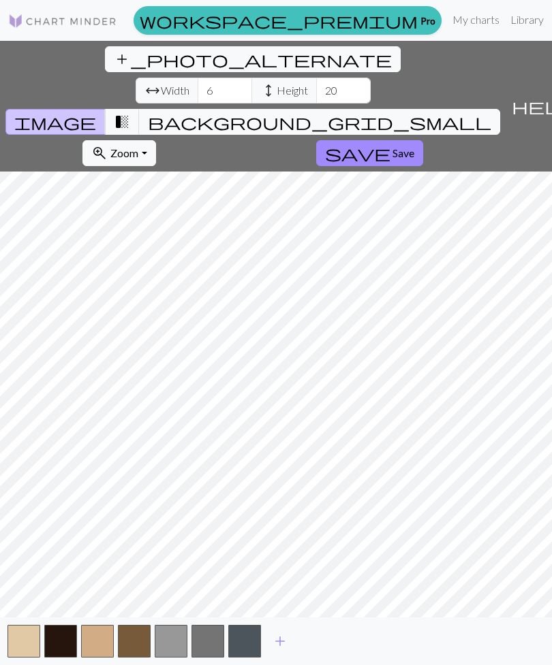
click at [280, 651] on span "add" at bounding box center [280, 641] width 16 height 19
click at [249, 658] on button "button" at bounding box center [244, 641] width 33 height 33
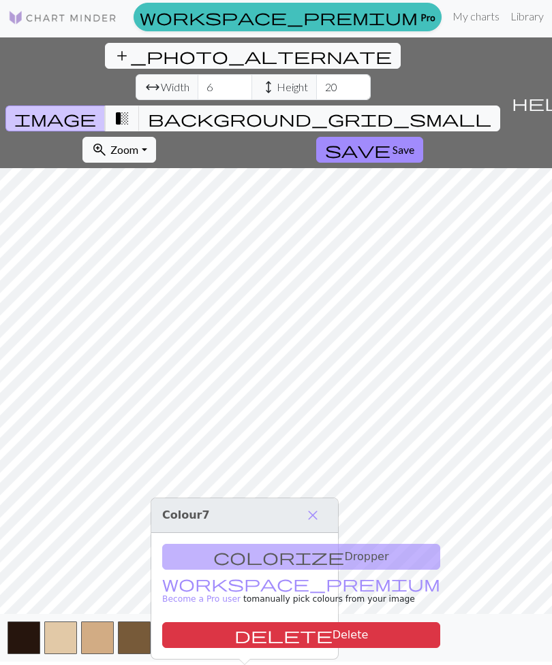
click at [287, 623] on button "delete Delete" at bounding box center [301, 636] width 278 height 26
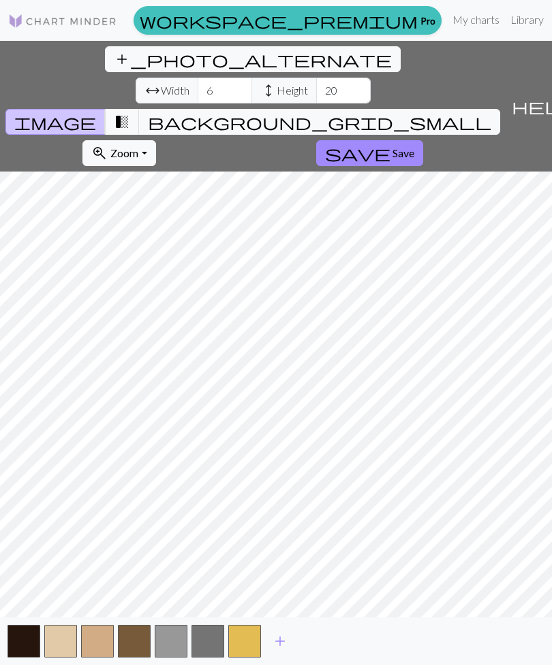
click at [205, 658] on button "button" at bounding box center [207, 641] width 33 height 33
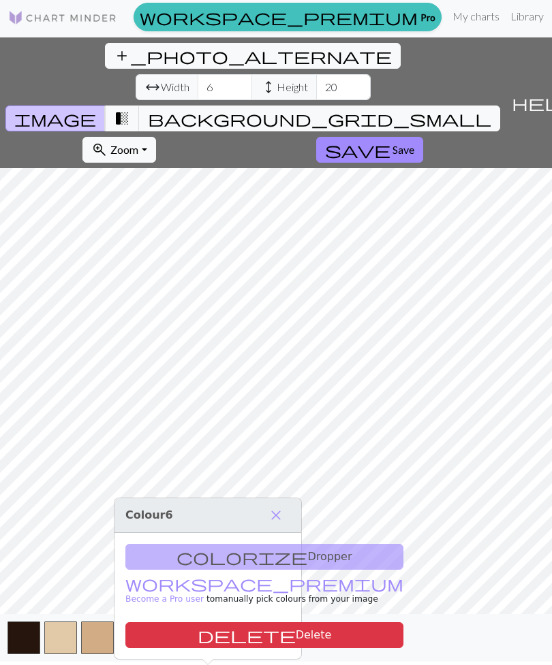
click at [258, 623] on button "delete Delete" at bounding box center [264, 636] width 278 height 26
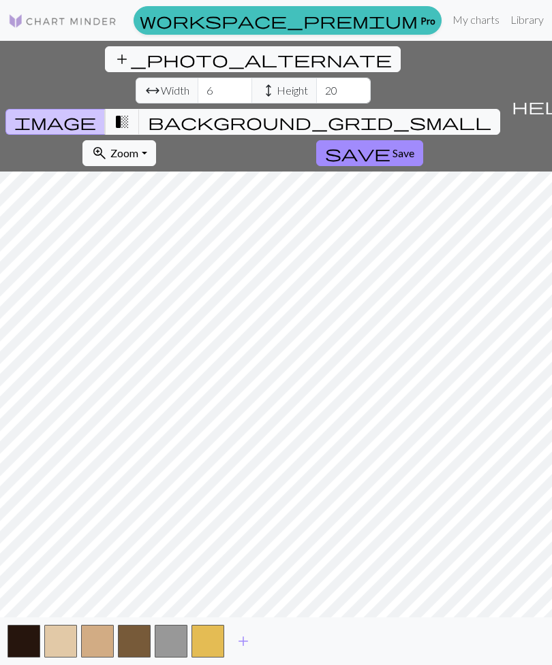
click at [176, 656] on button "button" at bounding box center [171, 641] width 33 height 33
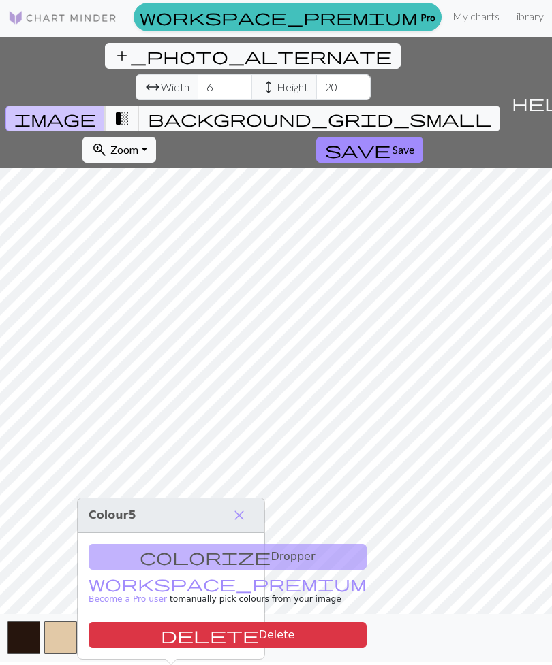
click at [234, 623] on button "delete Delete" at bounding box center [228, 636] width 278 height 26
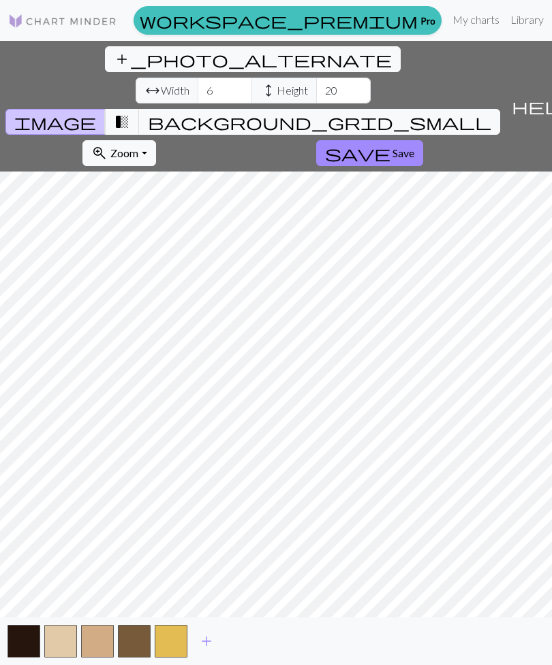
click at [210, 651] on span "add" at bounding box center [206, 641] width 16 height 19
click at [240, 651] on span "add" at bounding box center [243, 641] width 16 height 19
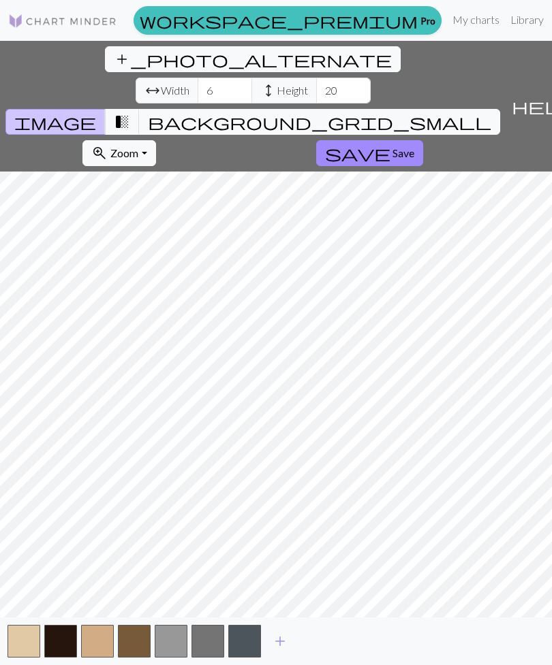
click at [275, 651] on span "add" at bounding box center [280, 641] width 16 height 19
click at [314, 651] on span "add" at bounding box center [317, 641] width 16 height 19
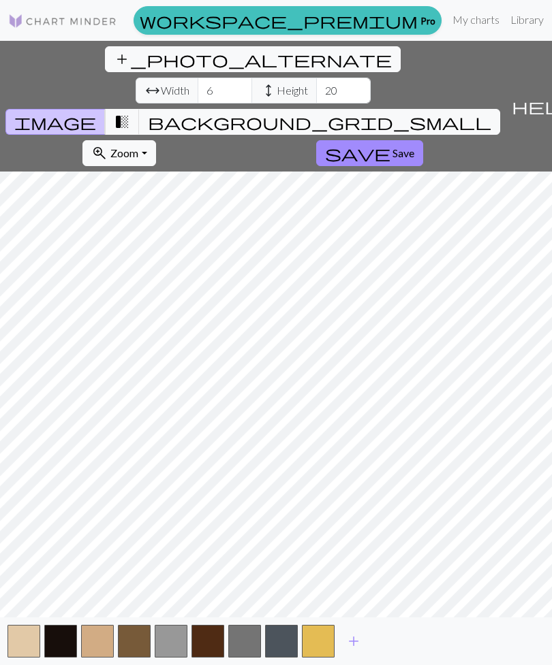
click at [353, 651] on span "add" at bounding box center [353, 641] width 16 height 19
click at [392, 651] on span "add" at bounding box center [390, 641] width 16 height 19
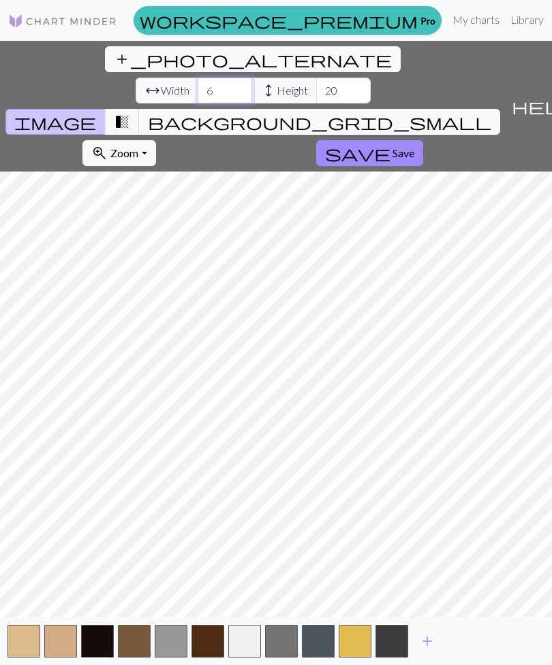
click at [198, 78] on input "6" at bounding box center [225, 91] width 54 height 26
type input "26"
click at [316, 78] on input "20" at bounding box center [343, 91] width 54 height 26
type input "2"
type input "75"
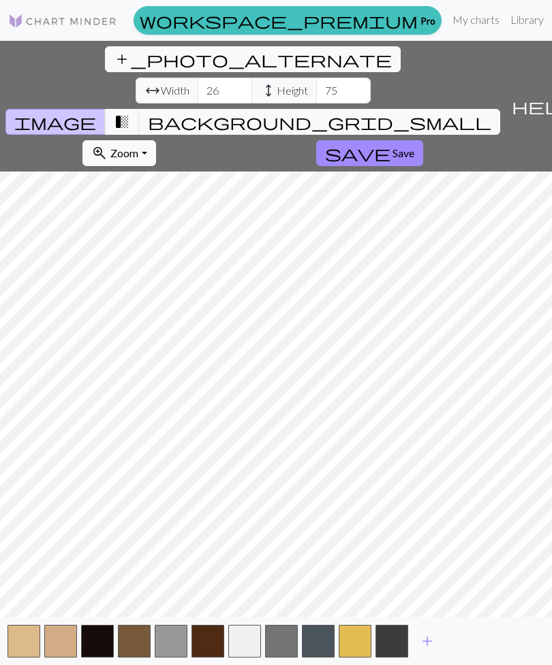
click at [416, 109] on button "background_grid_small" at bounding box center [319, 122] width 361 height 26
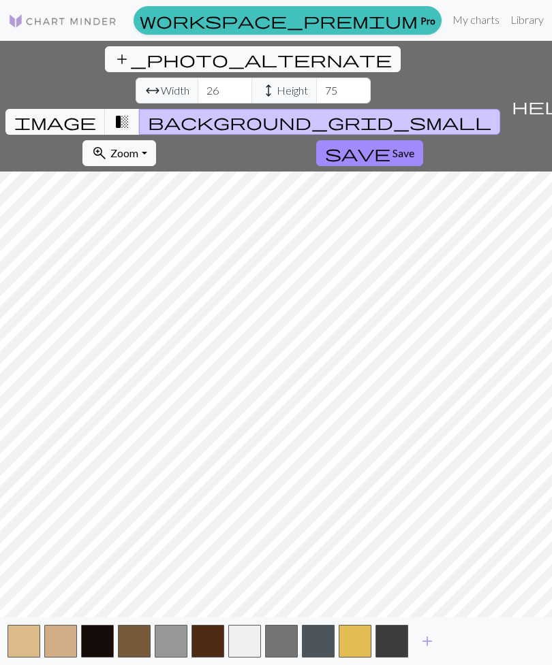
click at [106, 109] on button "image" at bounding box center [55, 122] width 100 height 26
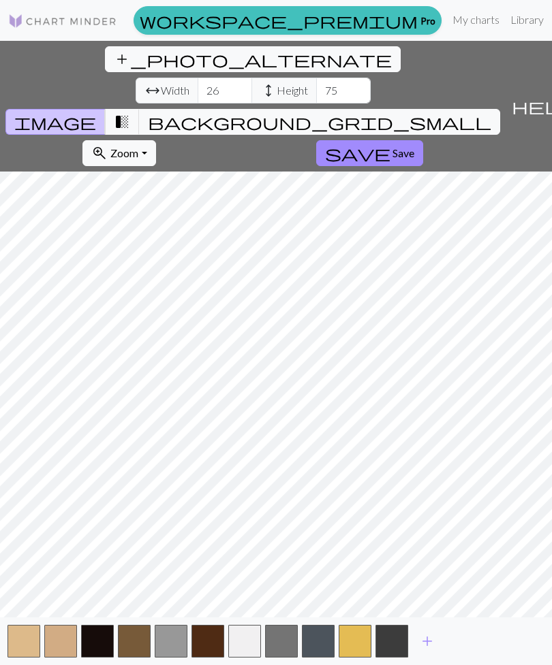
click at [392, 146] on span "Save" at bounding box center [403, 152] width 22 height 13
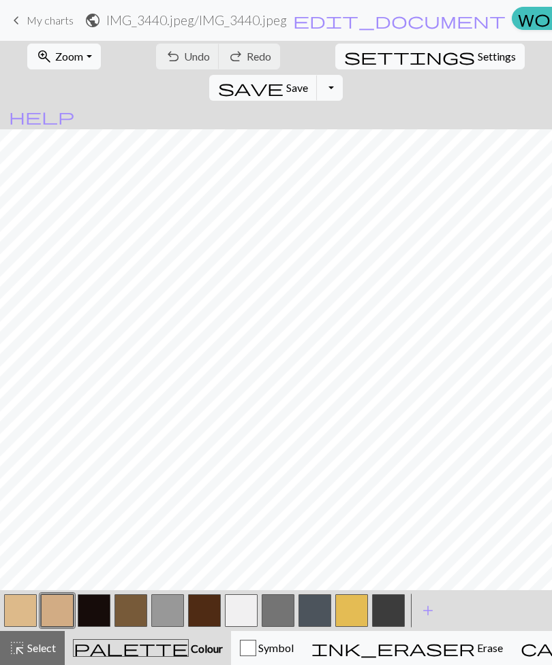
scroll to position [154, 0]
click at [204, 599] on button "button" at bounding box center [204, 611] width 33 height 33
click at [99, 615] on button "button" at bounding box center [94, 611] width 33 height 33
click at [209, 607] on button "button" at bounding box center [204, 611] width 33 height 33
click at [103, 605] on button "button" at bounding box center [94, 611] width 33 height 33
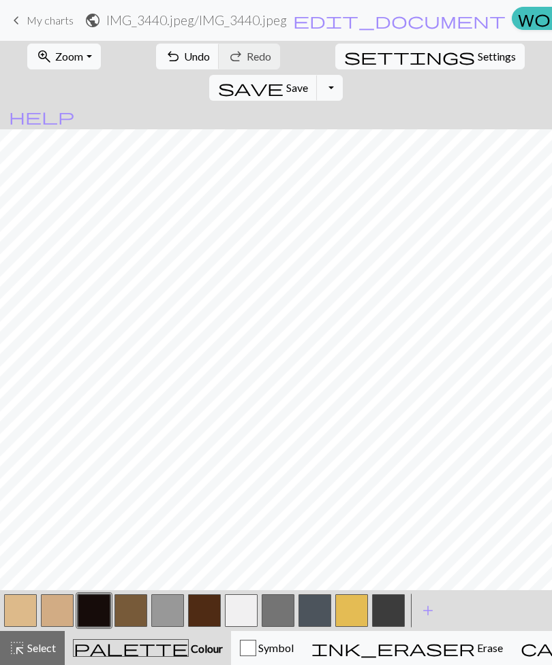
click at [136, 614] on button "button" at bounding box center [130, 611] width 33 height 33
click at [204, 610] on button "button" at bounding box center [204, 611] width 33 height 33
click at [55, 606] on button "button" at bounding box center [57, 611] width 33 height 33
click at [27, 605] on button "button" at bounding box center [20, 611] width 33 height 33
click at [209, 609] on button "button" at bounding box center [204, 611] width 33 height 33
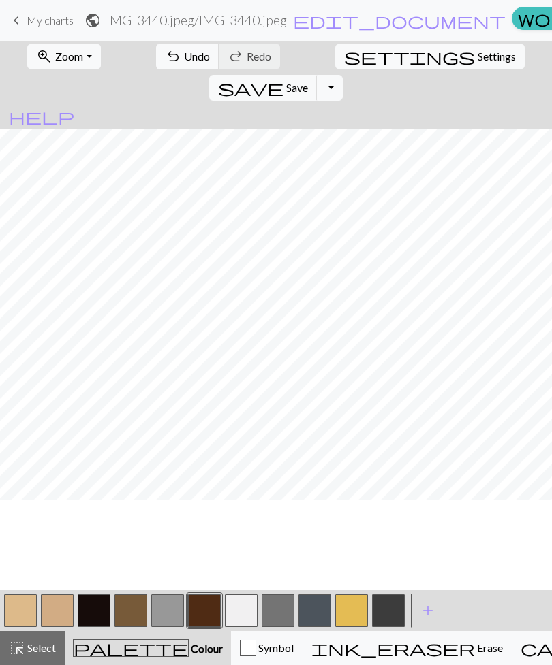
scroll to position [0, 0]
click at [428, 608] on span "add" at bounding box center [428, 610] width 16 height 19
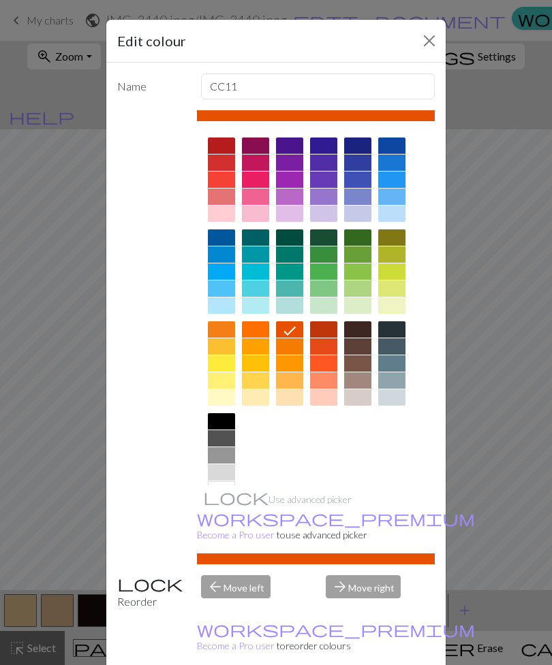
click at [426, 44] on button "Close" at bounding box center [429, 41] width 22 height 22
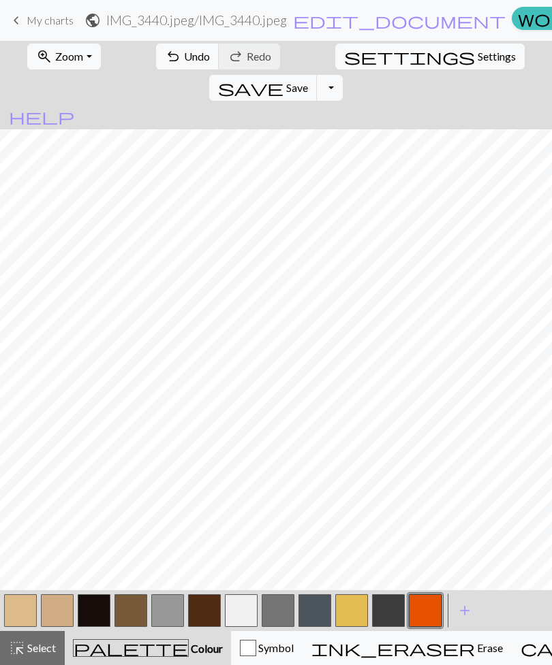
click at [421, 609] on button "button" at bounding box center [425, 611] width 33 height 33
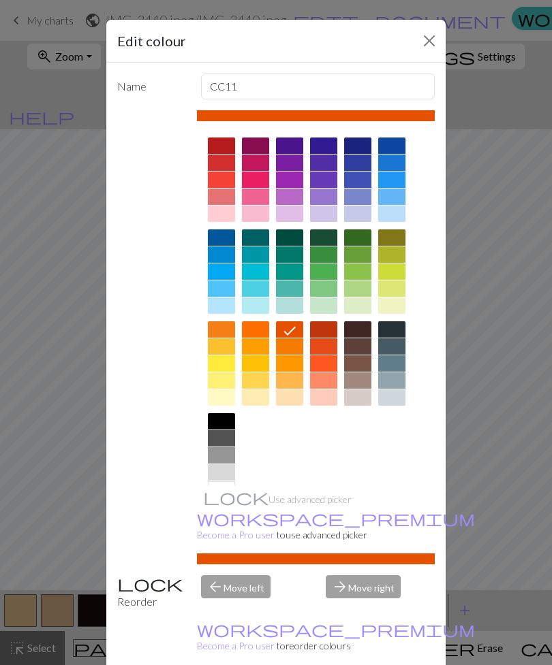
click at [293, 332] on icon at bounding box center [289, 331] width 16 height 16
click at [427, 43] on button "Close" at bounding box center [429, 41] width 22 height 22
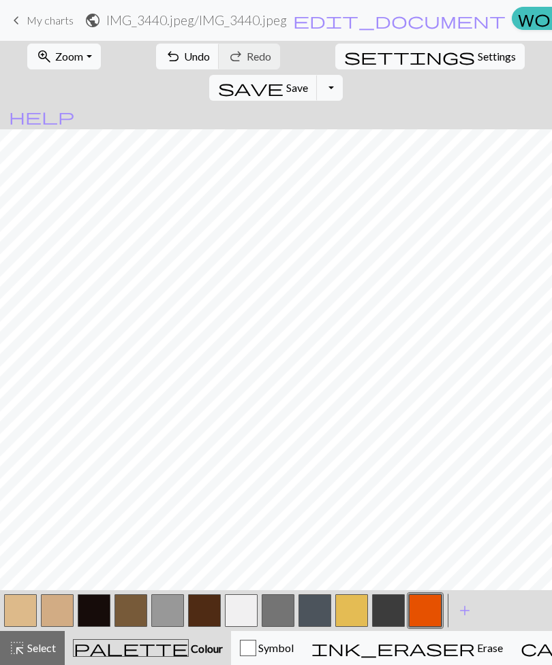
click at [136, 612] on button "button" at bounding box center [130, 611] width 33 height 33
click at [426, 600] on button "button" at bounding box center [425, 611] width 33 height 33
click at [26, 610] on button "button" at bounding box center [20, 611] width 33 height 33
click at [427, 602] on button "button" at bounding box center [425, 611] width 33 height 33
click at [469, 612] on span "add" at bounding box center [464, 610] width 16 height 19
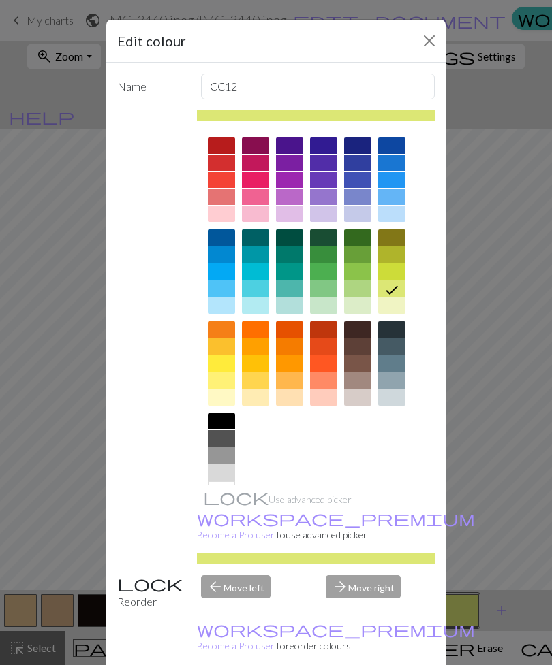
click at [330, 268] on div at bounding box center [323, 272] width 27 height 16
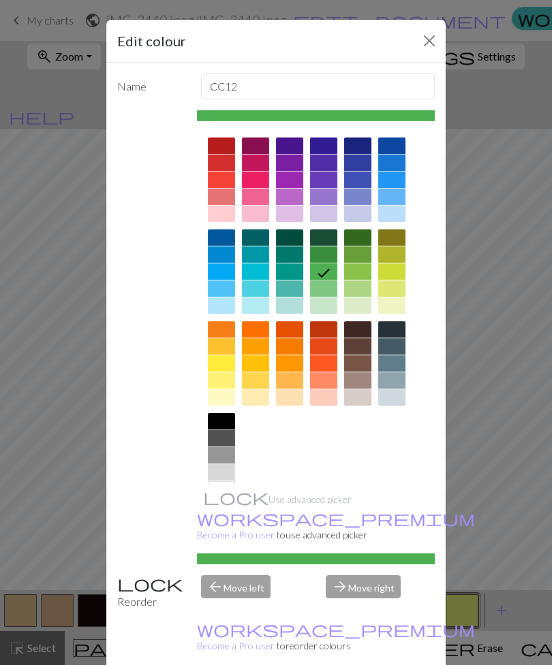
click at [499, 233] on div "Edit colour Name CC12 Use advanced picker workspace_premium Become a Pro user t…" at bounding box center [276, 332] width 552 height 665
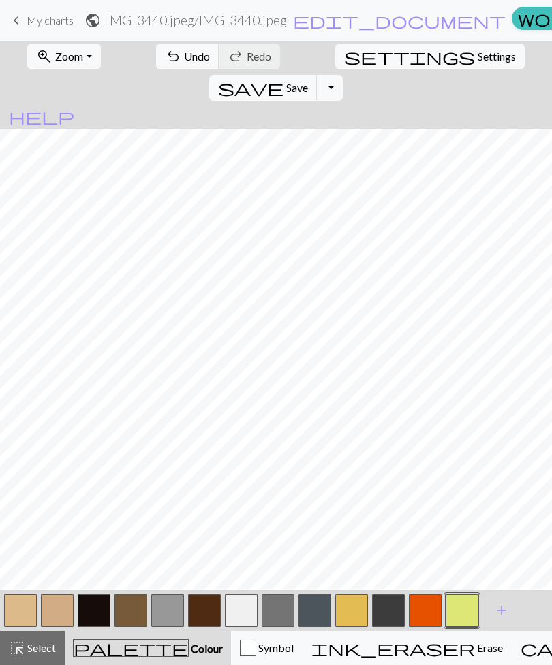
click at [462, 614] on button "button" at bounding box center [461, 611] width 33 height 33
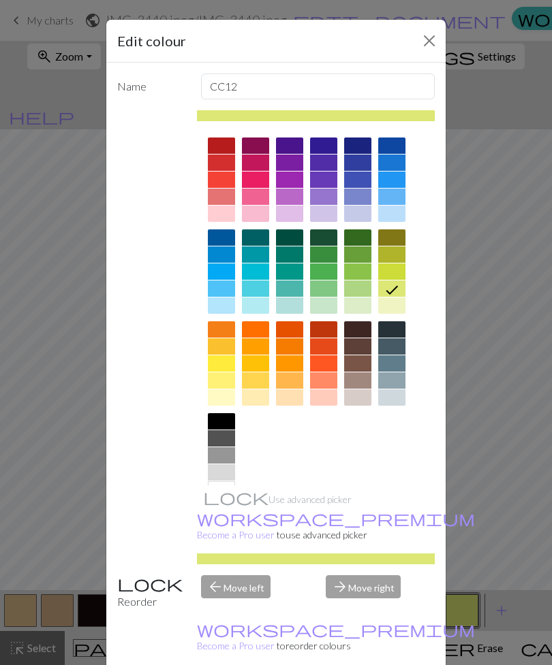
click at [426, 44] on button "Close" at bounding box center [429, 41] width 22 height 22
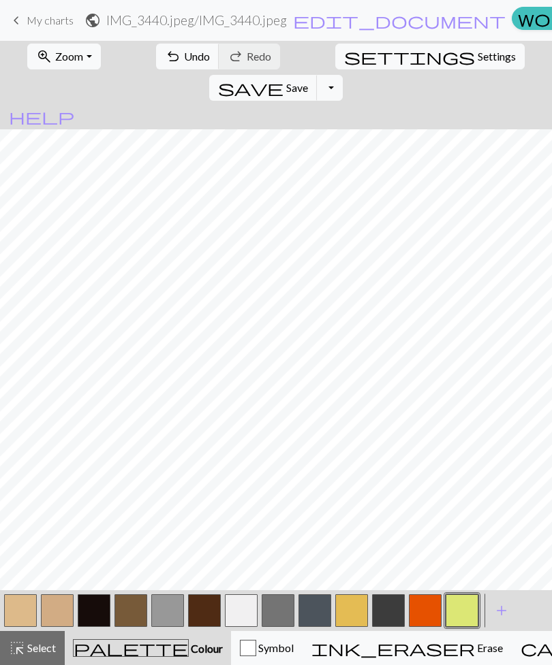
click at [456, 606] on button "button" at bounding box center [461, 611] width 33 height 33
click at [455, 605] on div "Edit colour Name CC12 Use advanced picker workspace_premium Become a Pro user t…" at bounding box center [276, 332] width 552 height 665
click at [24, 603] on button "button" at bounding box center [20, 611] width 33 height 33
click at [319, 605] on button "button" at bounding box center [314, 611] width 33 height 33
click at [466, 610] on button "button" at bounding box center [461, 611] width 33 height 33
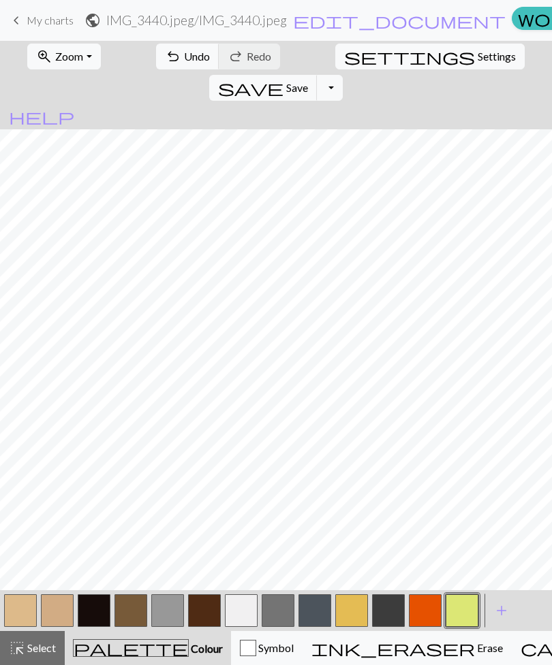
click at [471, 610] on button "button" at bounding box center [461, 611] width 33 height 33
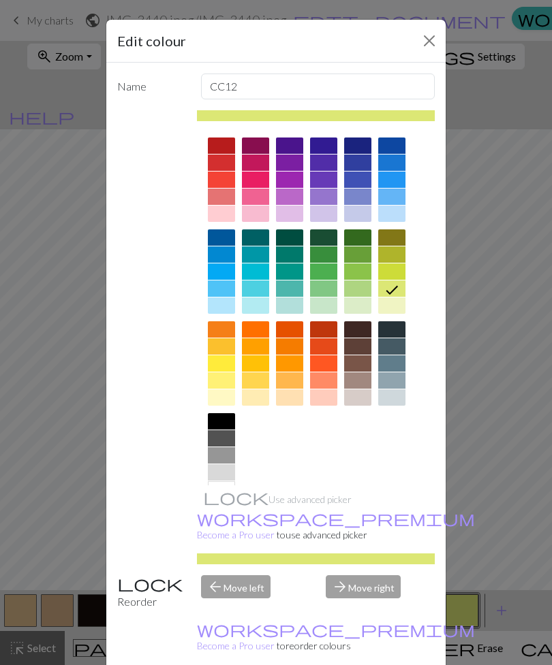
click at [327, 268] on div at bounding box center [323, 272] width 27 height 16
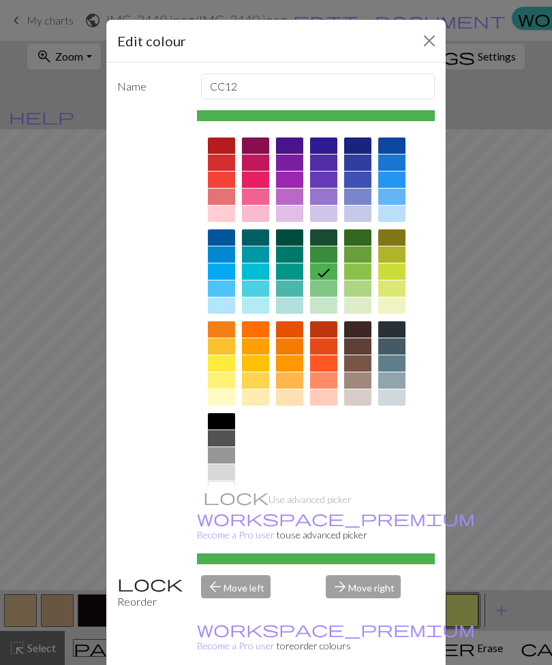
click at [505, 282] on div "Edit colour Name CC12 Use advanced picker workspace_premium Become a Pro user t…" at bounding box center [276, 332] width 552 height 665
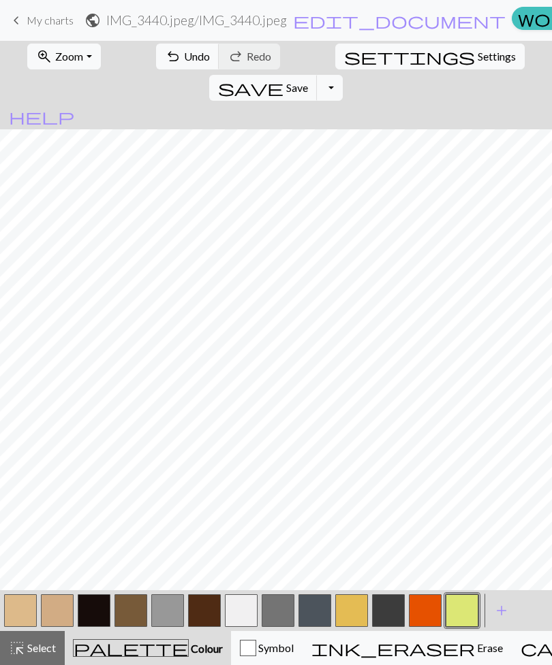
click at [24, 600] on button "button" at bounding box center [20, 611] width 33 height 33
click at [477, 56] on span "Settings" at bounding box center [496, 56] width 38 height 16
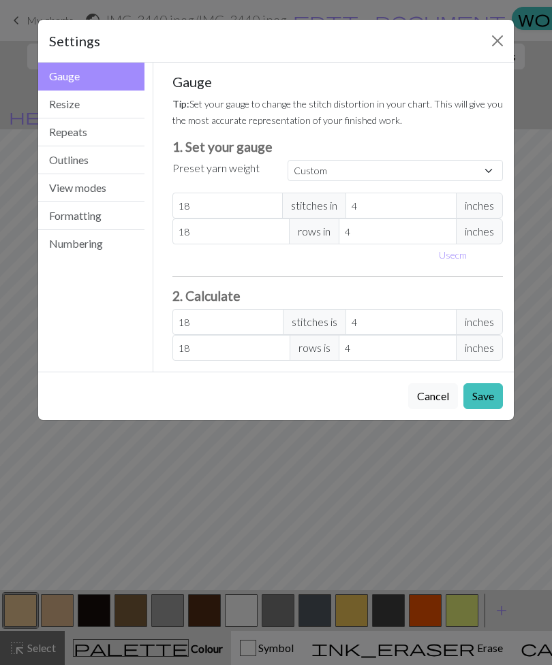
click at [497, 44] on button "Close" at bounding box center [497, 41] width 22 height 22
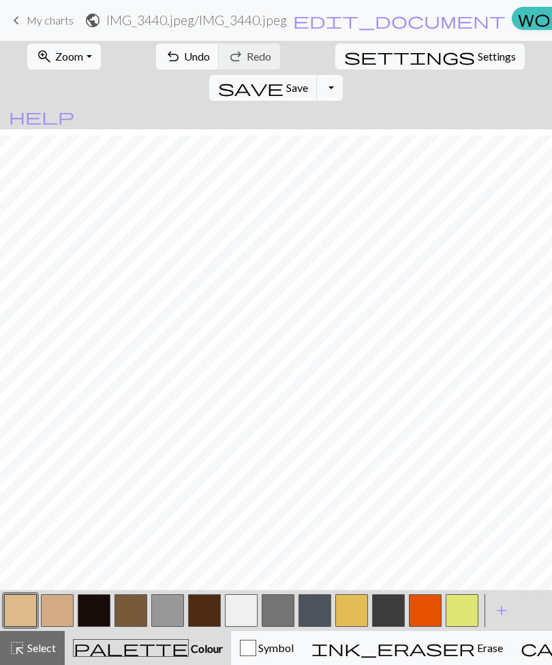
scroll to position [61, 0]
click at [343, 75] on button "Toggle Dropdown" at bounding box center [330, 88] width 26 height 26
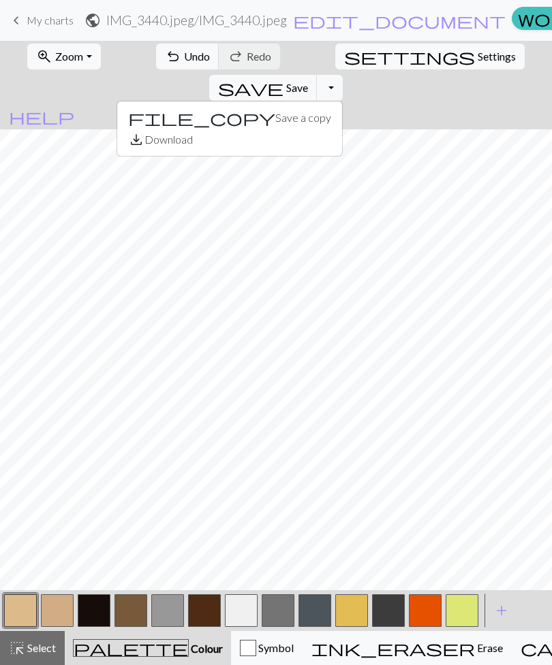
click at [343, 75] on button "Toggle Dropdown" at bounding box center [330, 88] width 26 height 26
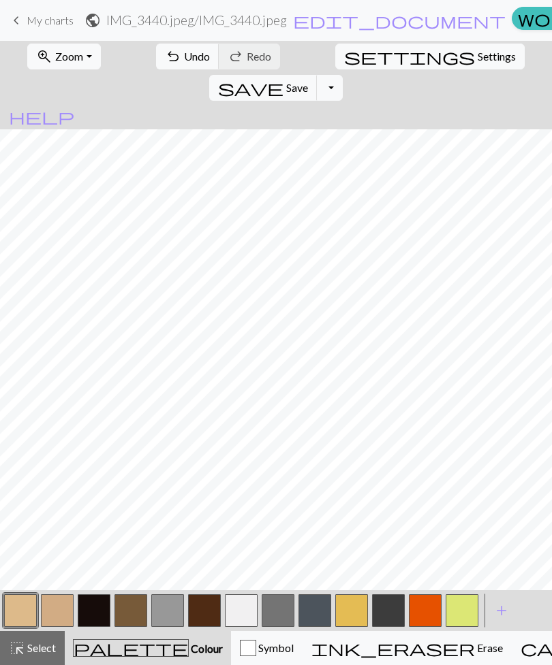
click at [308, 81] on span "Save" at bounding box center [297, 87] width 22 height 13
